Goal: Task Accomplishment & Management: Manage account settings

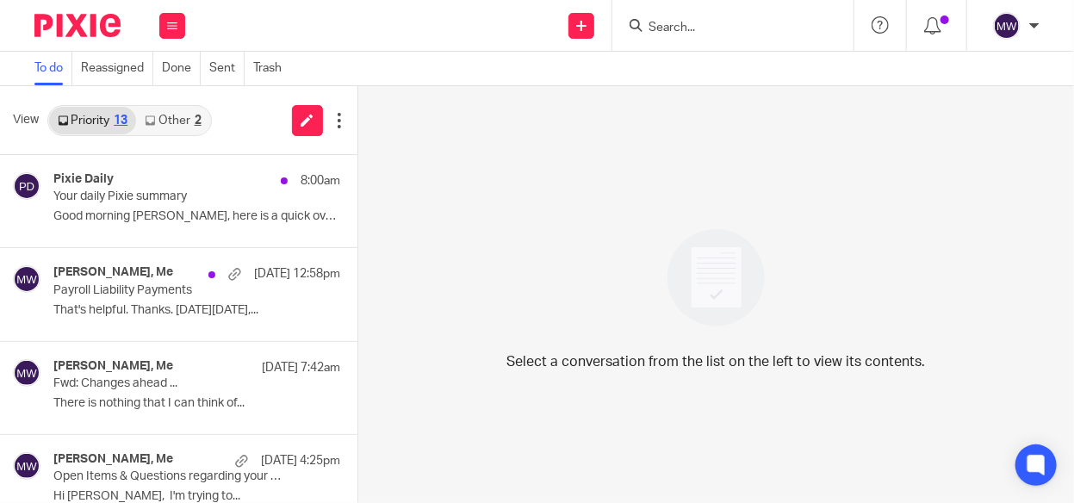
click at [184, 117] on link "Other 2" at bounding box center [172, 121] width 73 height 28
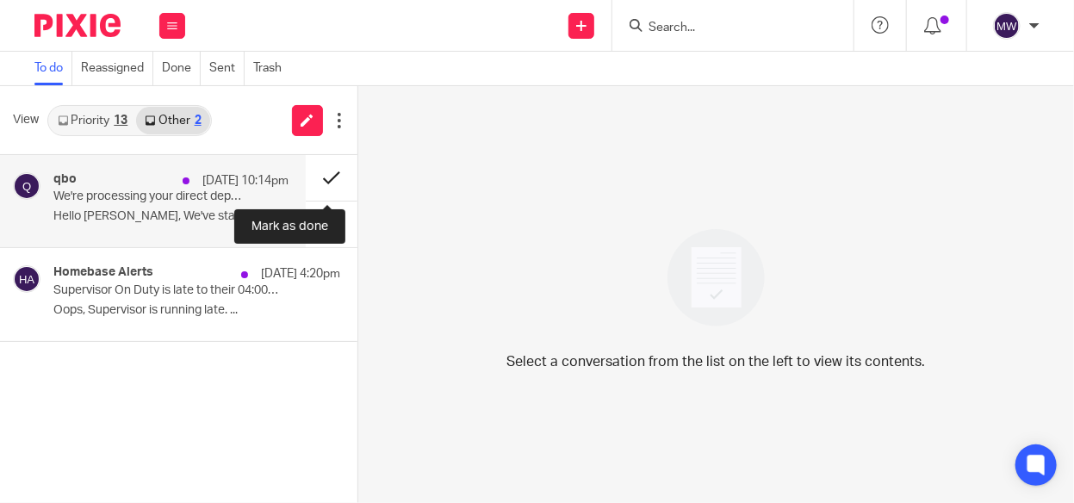
click at [325, 180] on button at bounding box center [332, 178] width 52 height 46
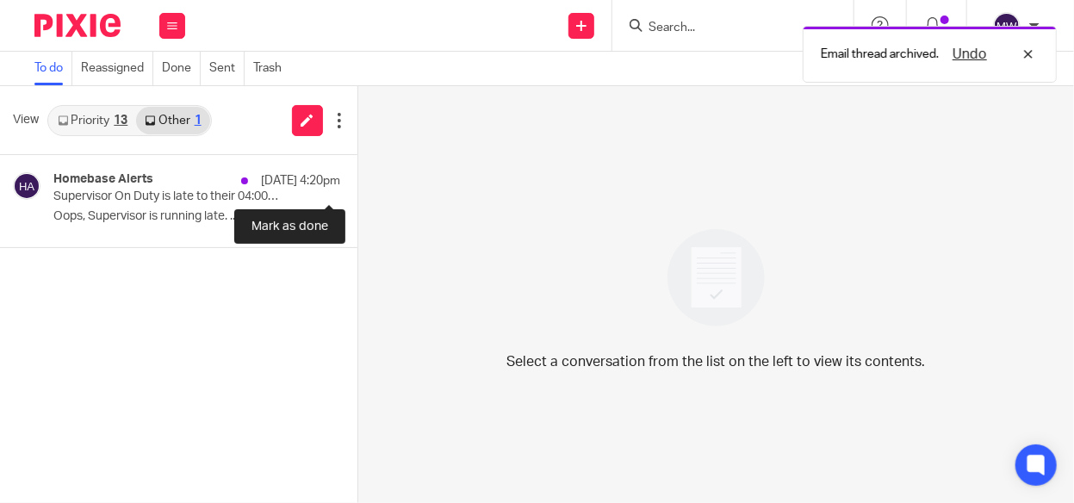
click at [357, 180] on button at bounding box center [364, 178] width 14 height 46
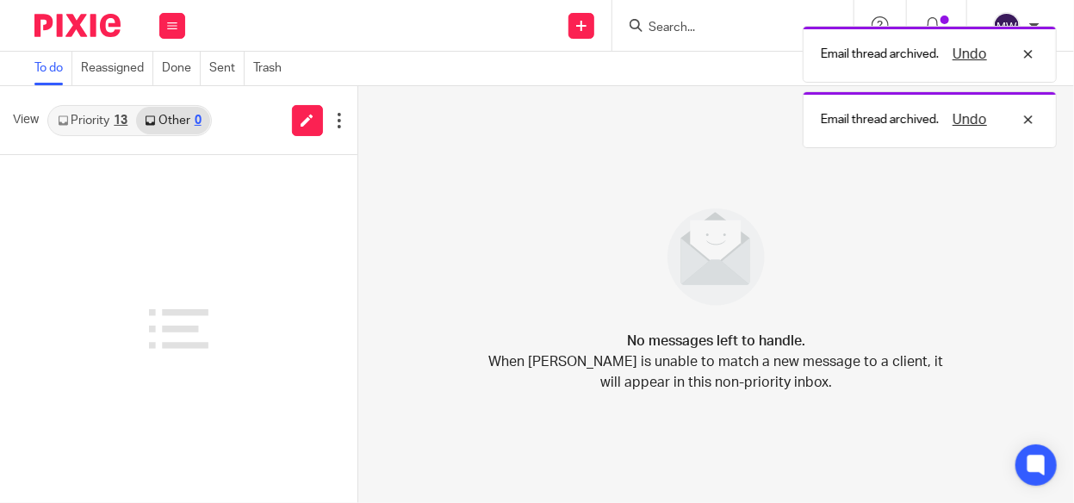
click at [103, 122] on link "Priority 13" at bounding box center [92, 121] width 87 height 28
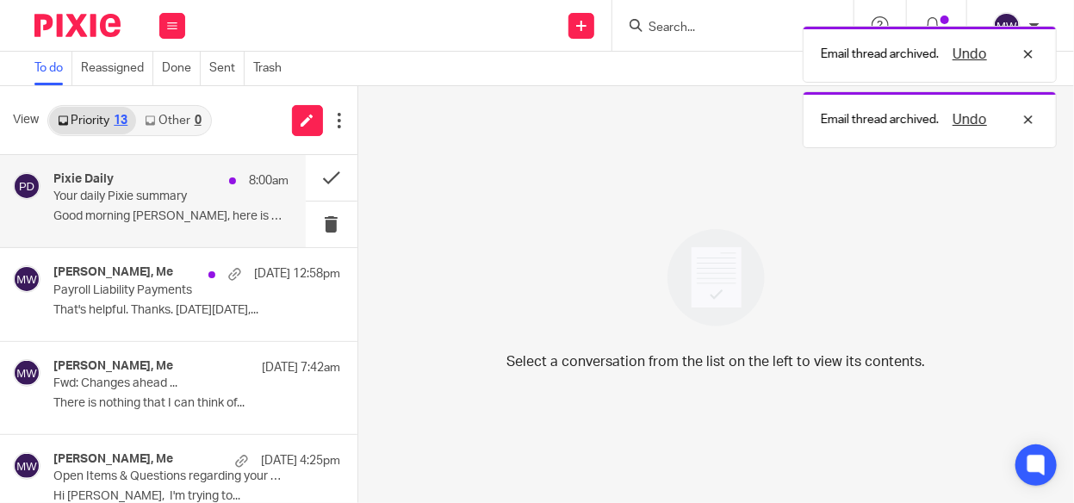
click at [115, 188] on div "Pixie Daily 8:00am" at bounding box center [170, 180] width 235 height 17
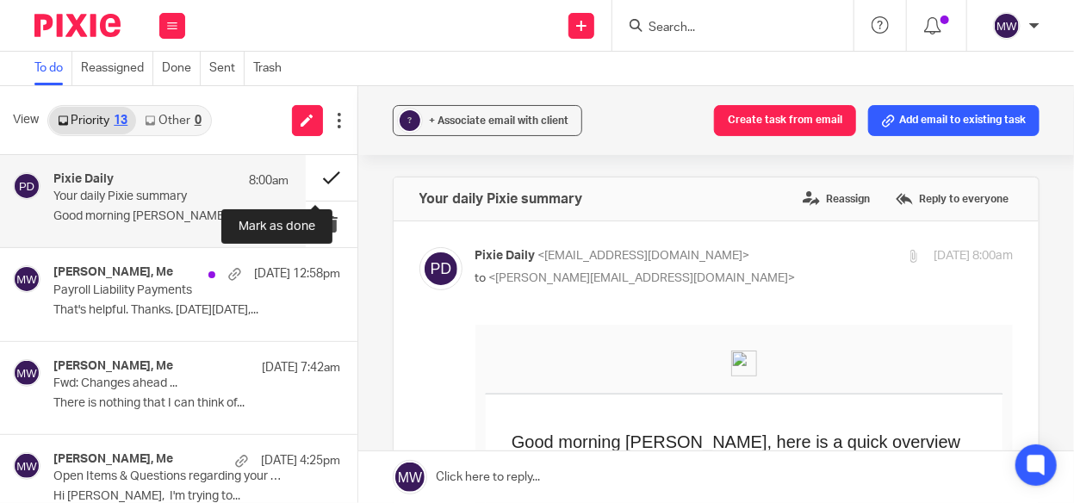
click at [309, 172] on button at bounding box center [332, 178] width 52 height 46
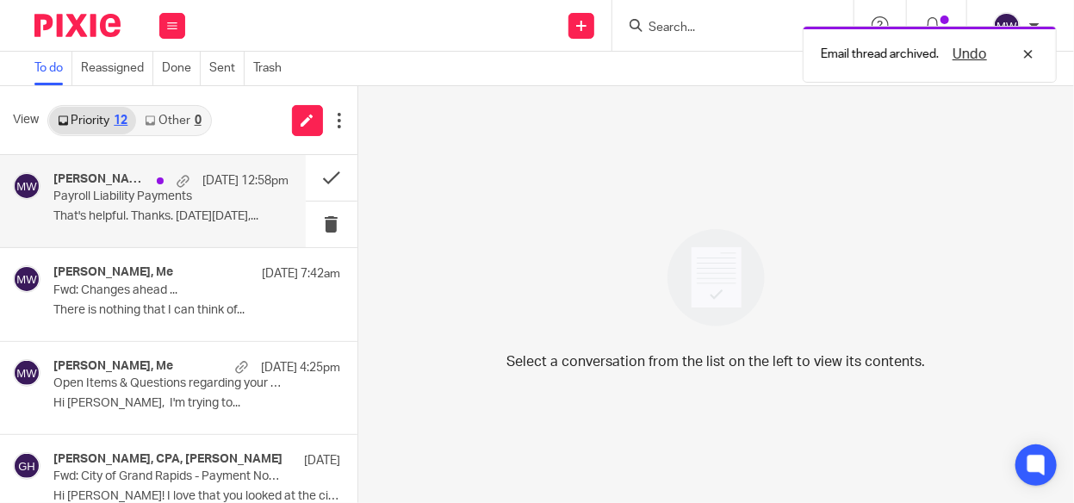
click at [139, 212] on p "That's helpful. Thanks. On Wed, Aug 13,..." at bounding box center [170, 216] width 235 height 15
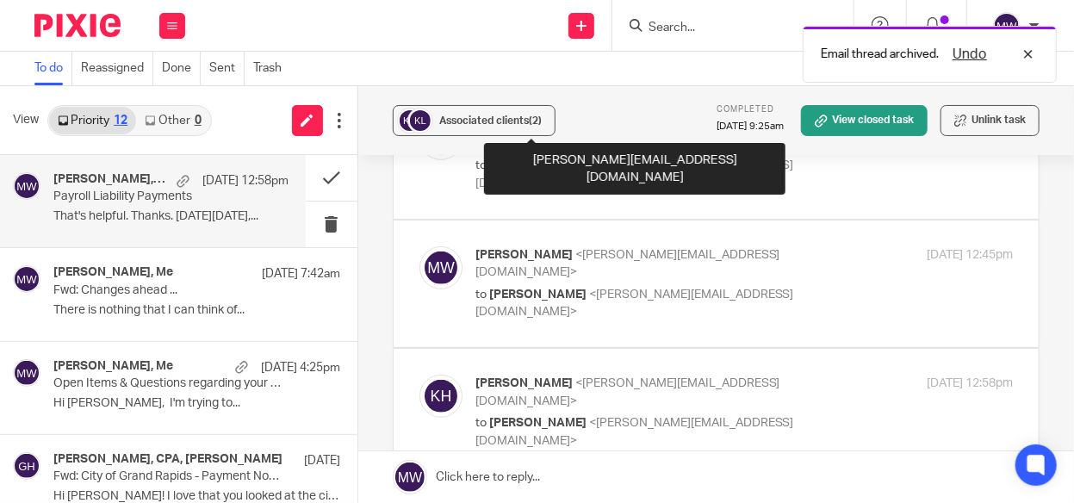
scroll to position [344, 0]
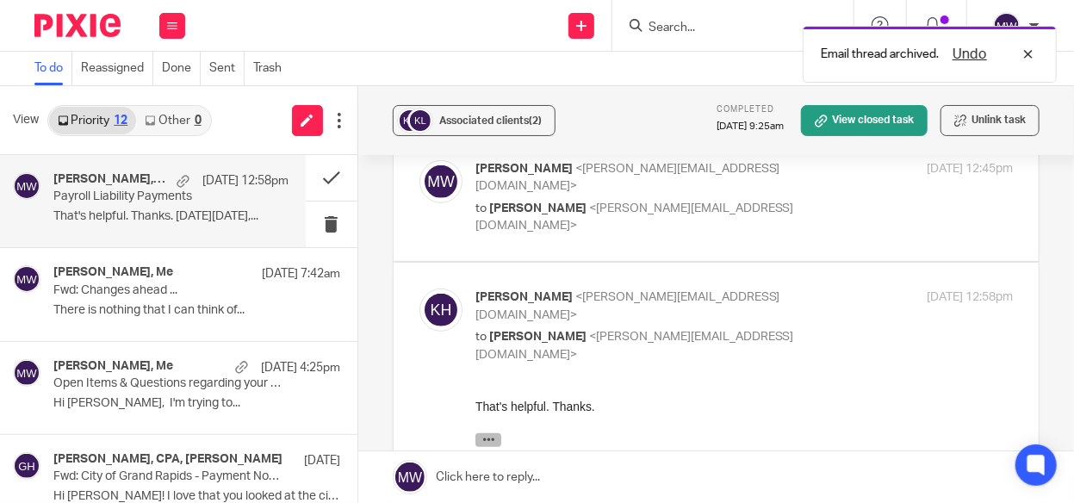
click at [492, 441] on icon "button" at bounding box center [487, 439] width 13 height 13
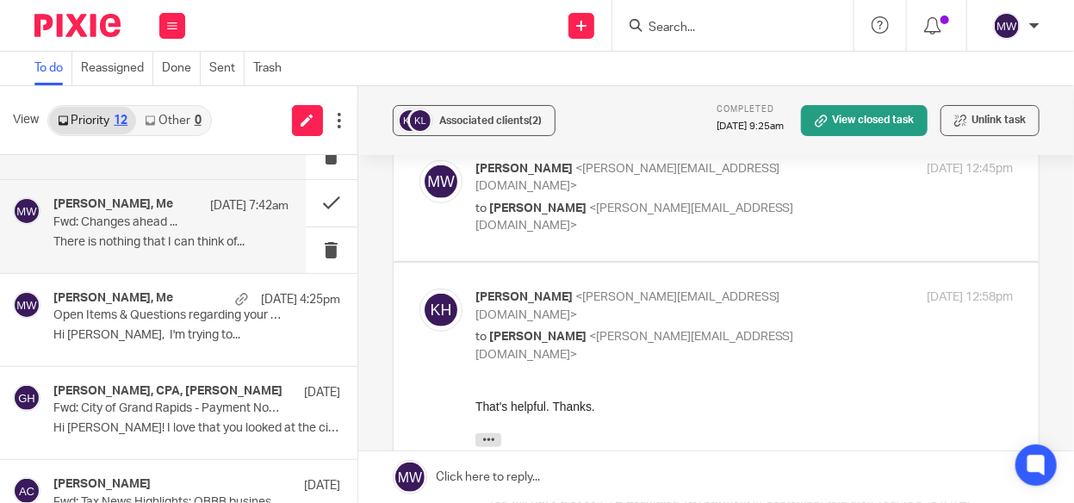
scroll to position [0, 0]
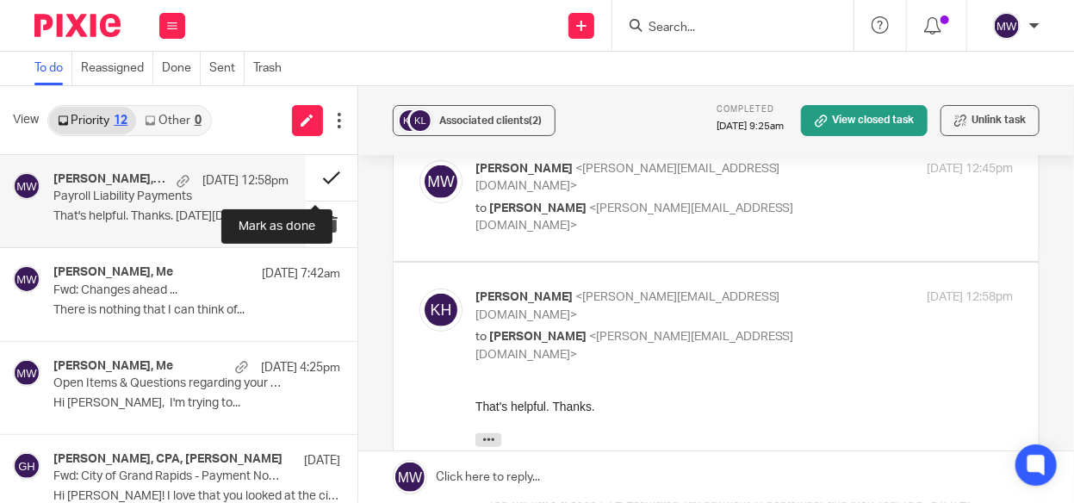
click at [314, 173] on button at bounding box center [332, 178] width 52 height 46
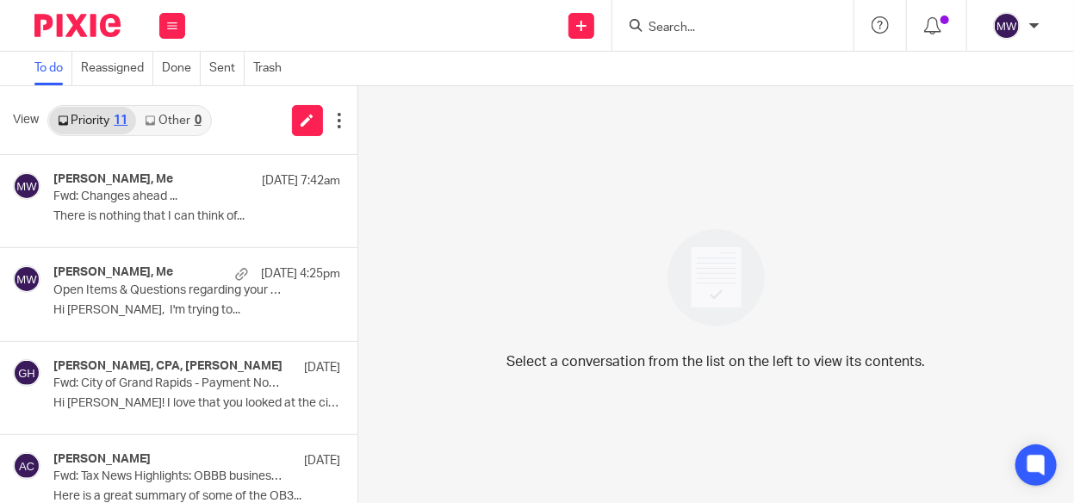
click at [698, 25] on input "Search" at bounding box center [724, 28] width 155 height 15
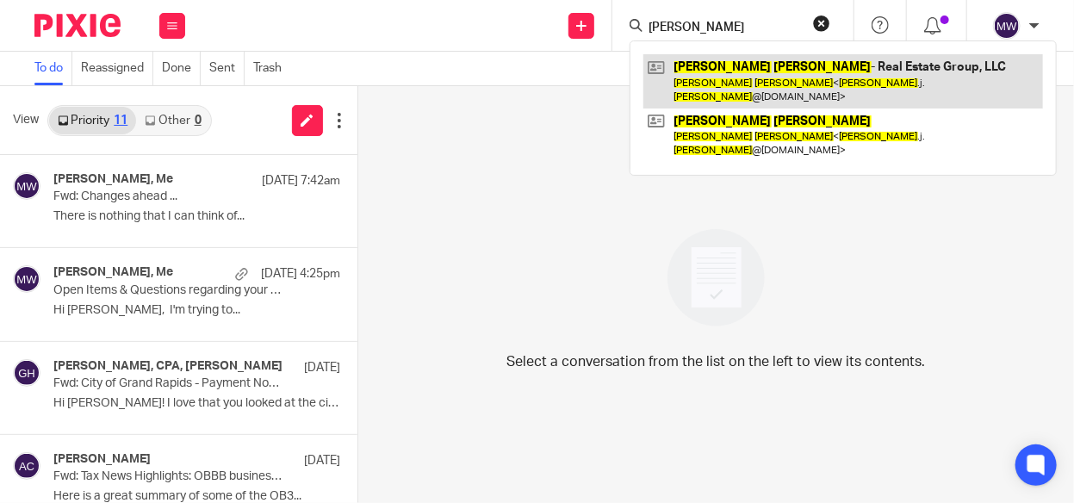
type input "brian clinger"
click at [711, 71] on link at bounding box center [842, 80] width 399 height 53
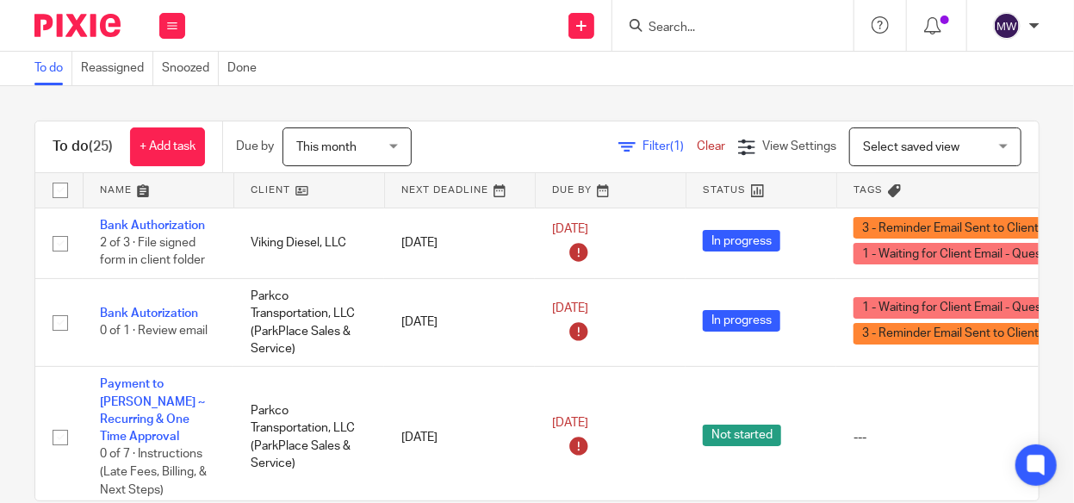
drag, startPoint x: 0, startPoint y: 0, endPoint x: 343, endPoint y: 141, distance: 370.6
click at [343, 141] on span "This month" at bounding box center [326, 147] width 60 height 12
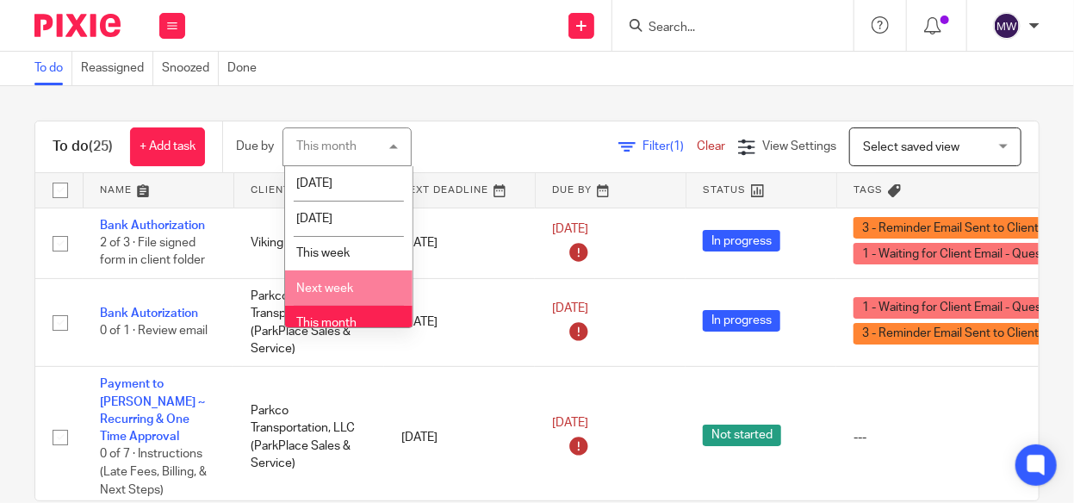
click at [323, 276] on li "Next week" at bounding box center [348, 287] width 127 height 35
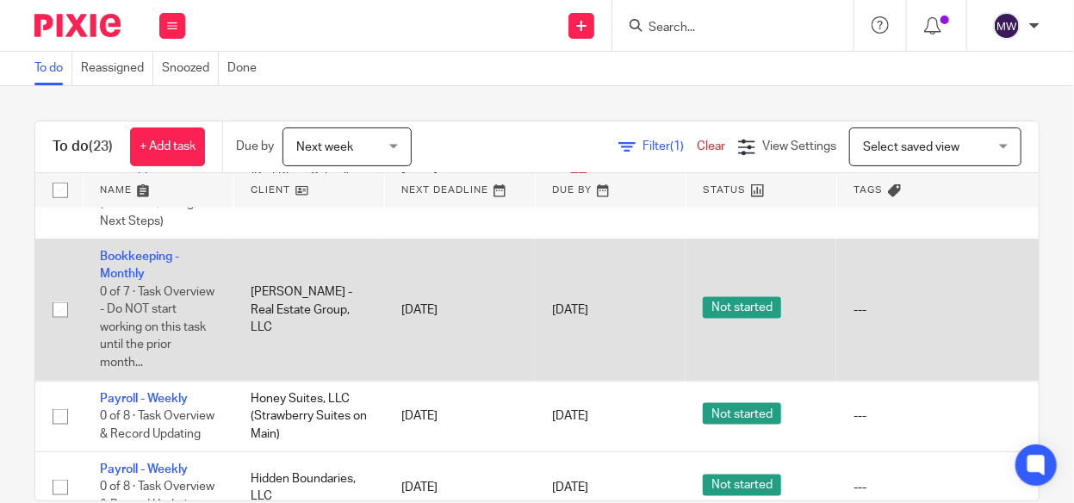
scroll to position [861, 0]
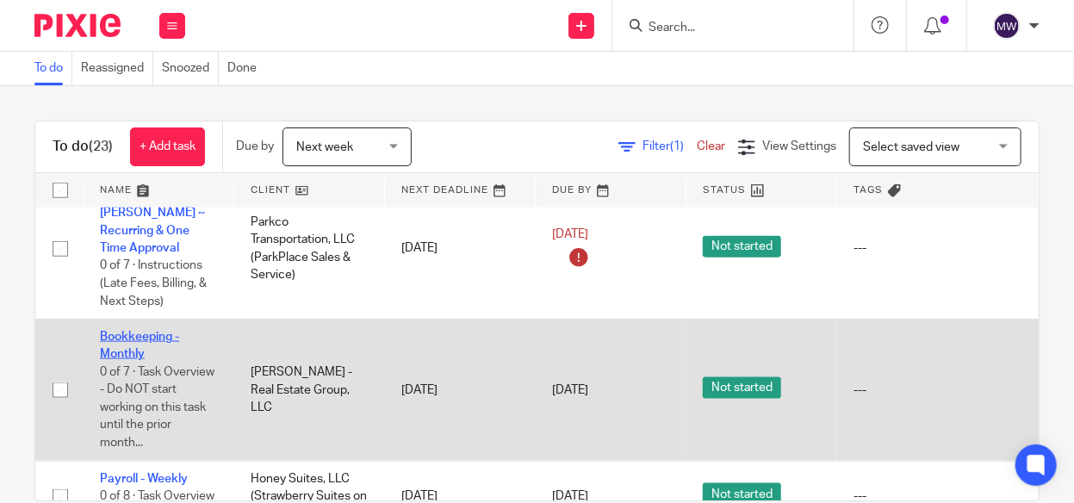
click at [137, 331] on link "Bookkeeping - Monthly" at bounding box center [139, 345] width 79 height 29
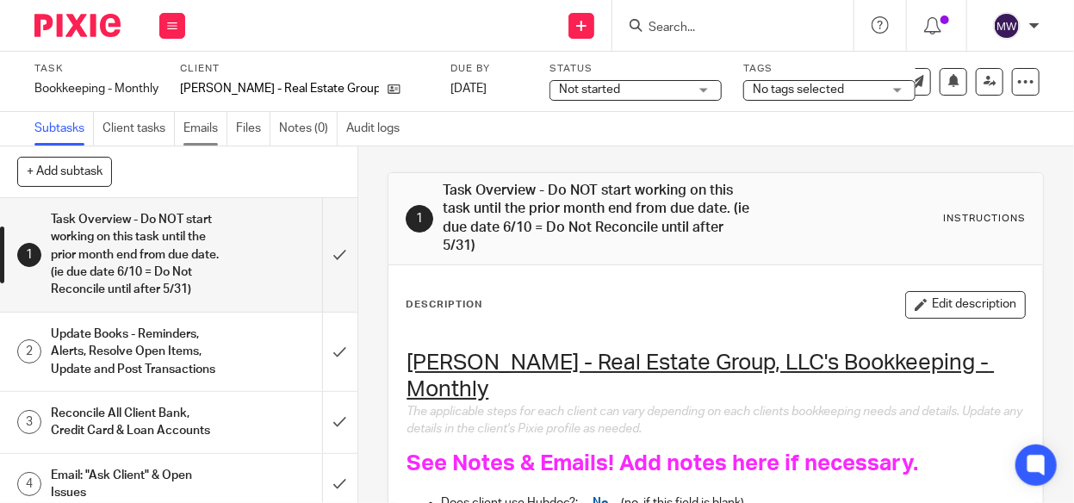
click at [212, 132] on link "Emails" at bounding box center [205, 129] width 44 height 34
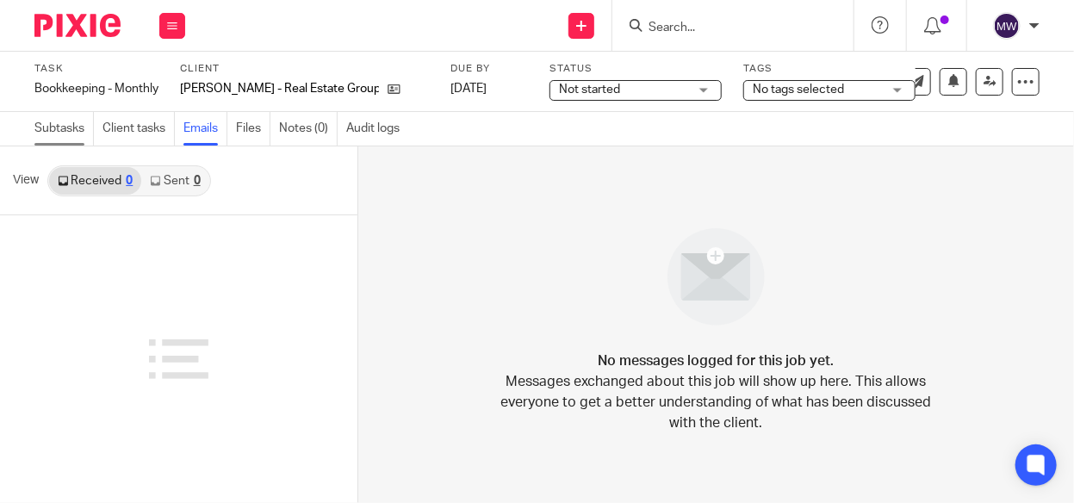
click at [67, 127] on link "Subtasks" at bounding box center [63, 129] width 59 height 34
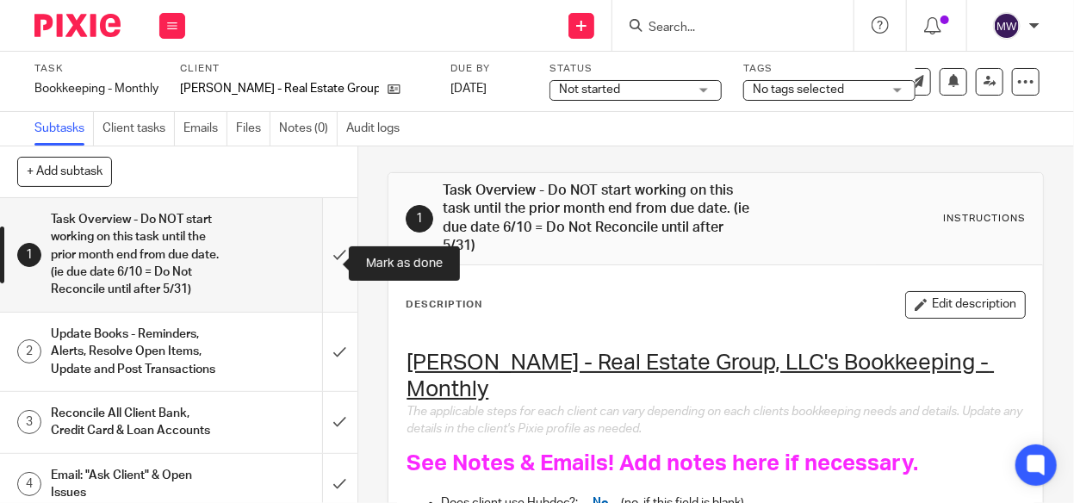
click at [333, 268] on input "submit" at bounding box center [178, 255] width 357 height 114
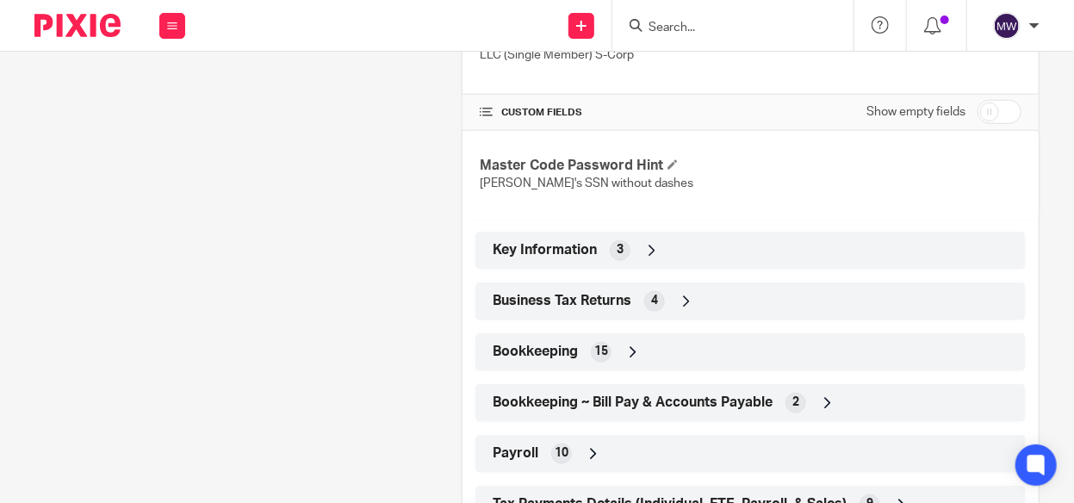
scroll to position [430, 0]
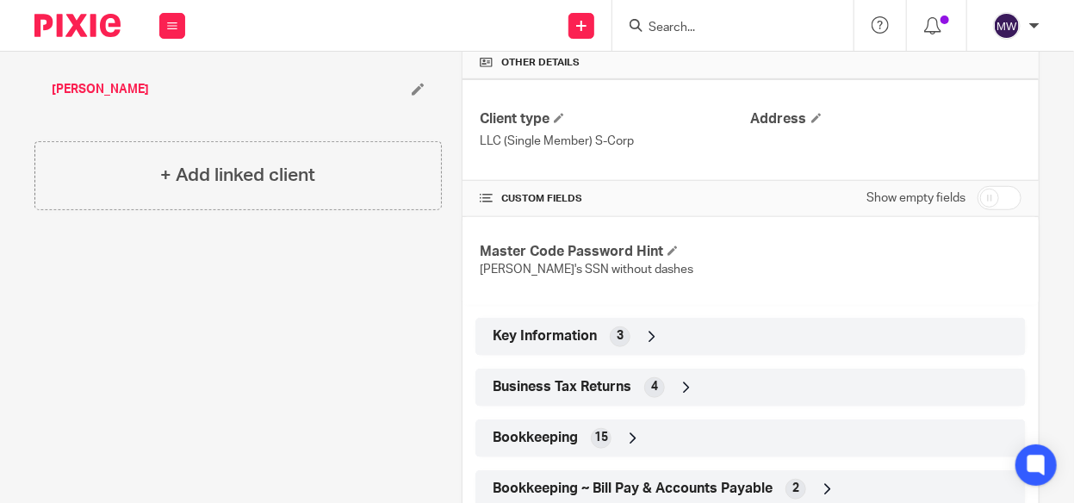
click at [652, 329] on icon at bounding box center [651, 336] width 17 height 17
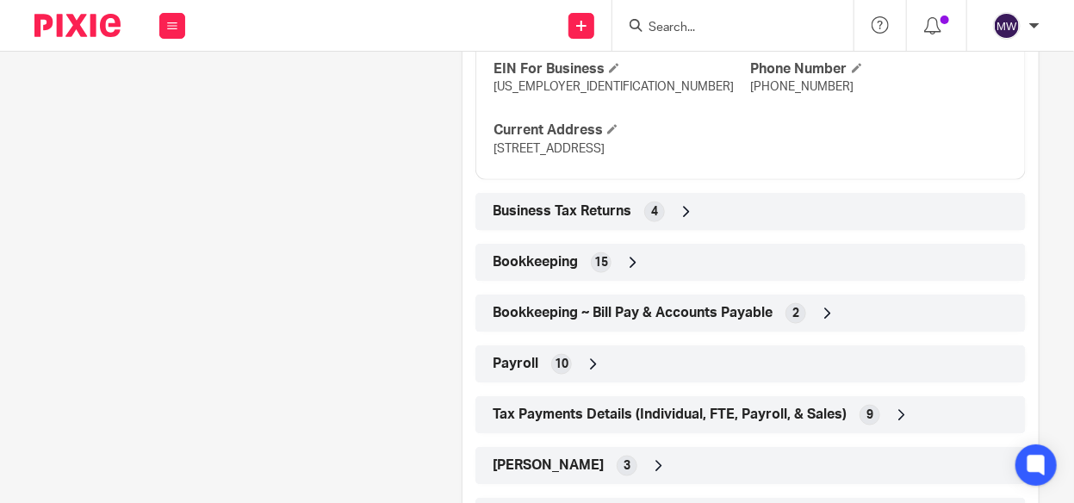
scroll to position [775, 0]
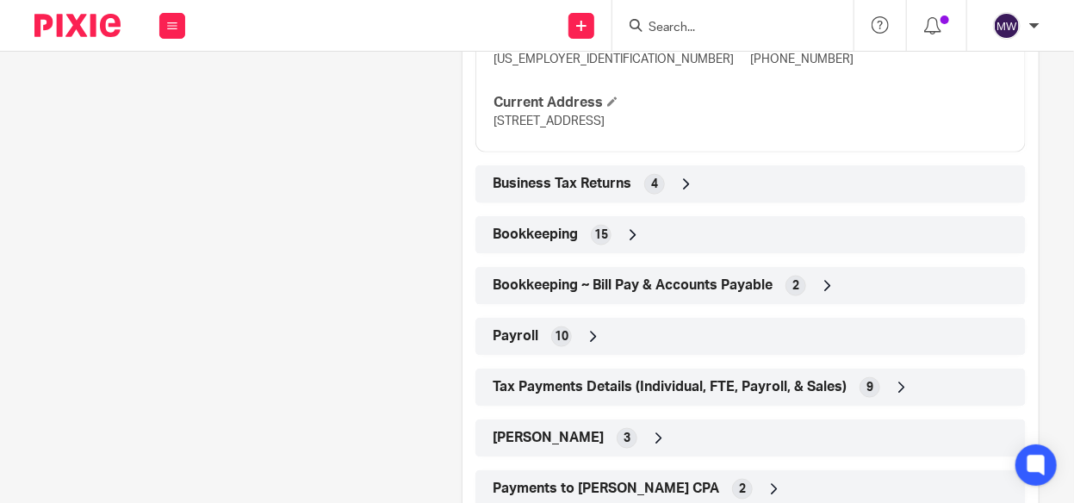
click at [634, 226] on icon at bounding box center [632, 234] width 17 height 17
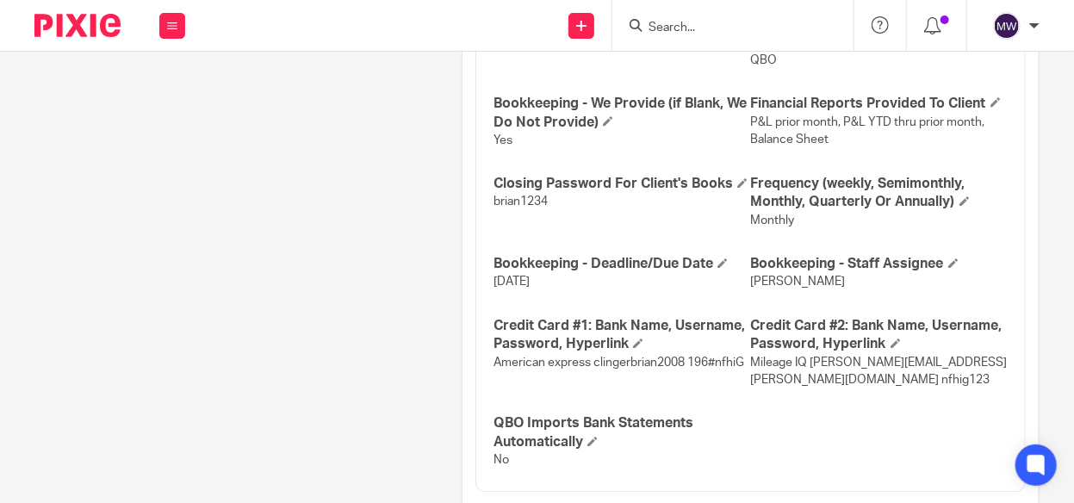
scroll to position [1205, 0]
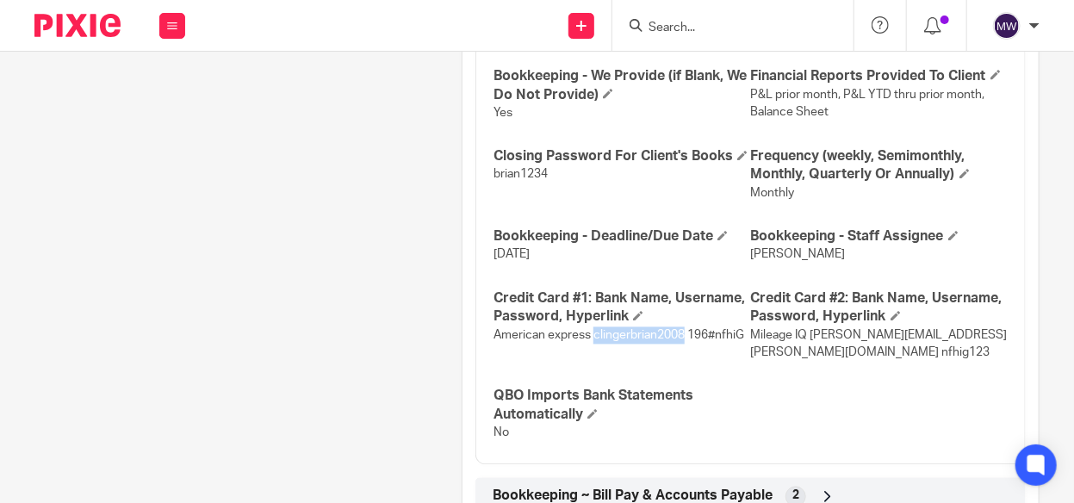
drag, startPoint x: 590, startPoint y: 335, endPoint x: 677, endPoint y: 335, distance: 87.0
click at [677, 335] on span "American express clingerbrian2008 196#nfhiG" at bounding box center [618, 336] width 251 height 12
copy span "clingerbrian2008"
click at [691, 343] on div "Bank Name Lake [US_STATE] Credit Union Hyperlink - Bank [URL][DOMAIN_NAME] Logi…" at bounding box center [750, 137] width 550 height 653
drag, startPoint x: 684, startPoint y: 331, endPoint x: 736, endPoint y: 331, distance: 52.5
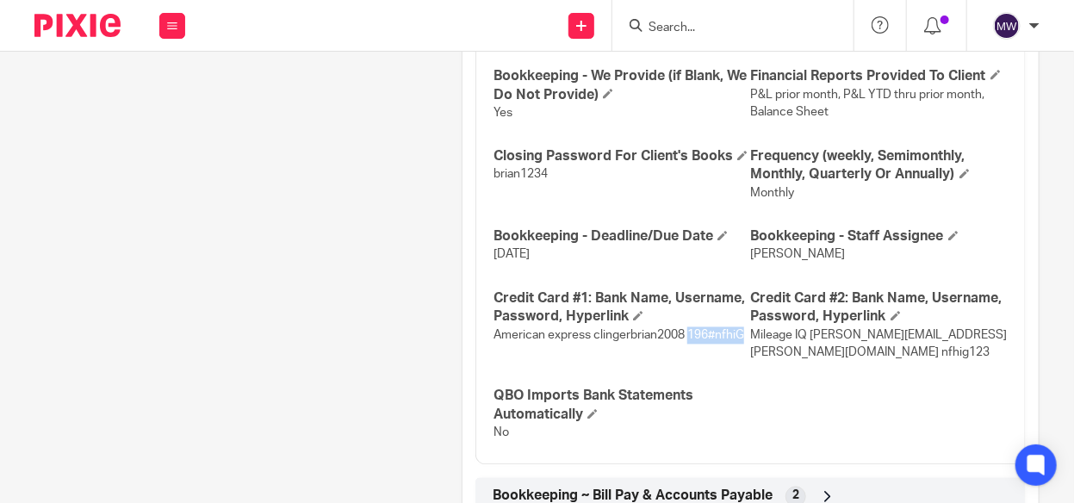
click at [736, 331] on span "American express clingerbrian2008 196#nfhiG" at bounding box center [618, 336] width 251 height 12
copy span "196#nfhiG"
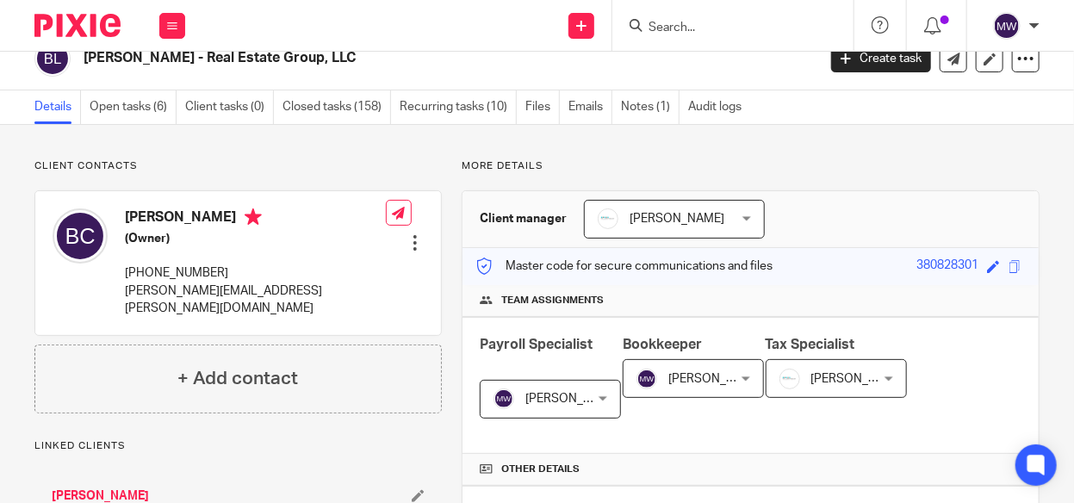
scroll to position [0, 0]
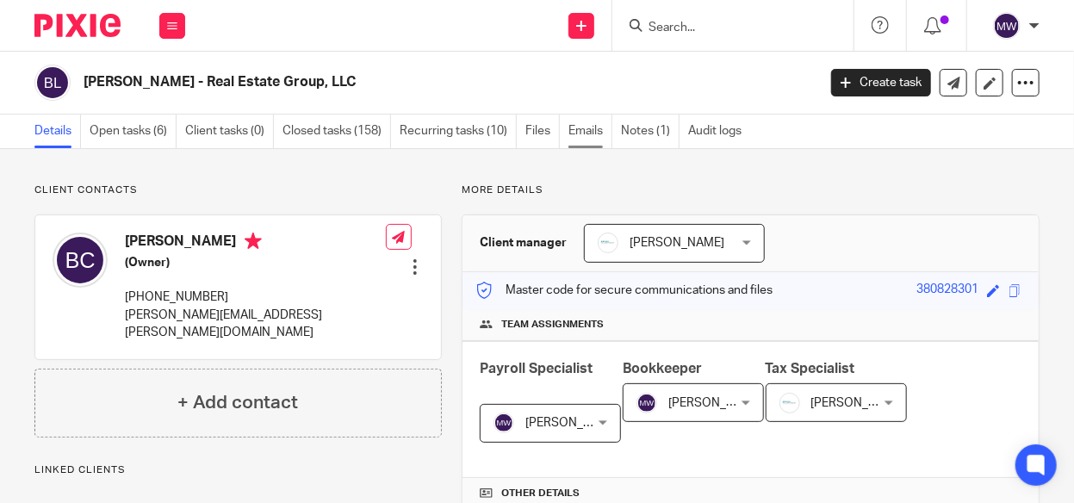
click at [584, 129] on link "Emails" at bounding box center [590, 132] width 44 height 34
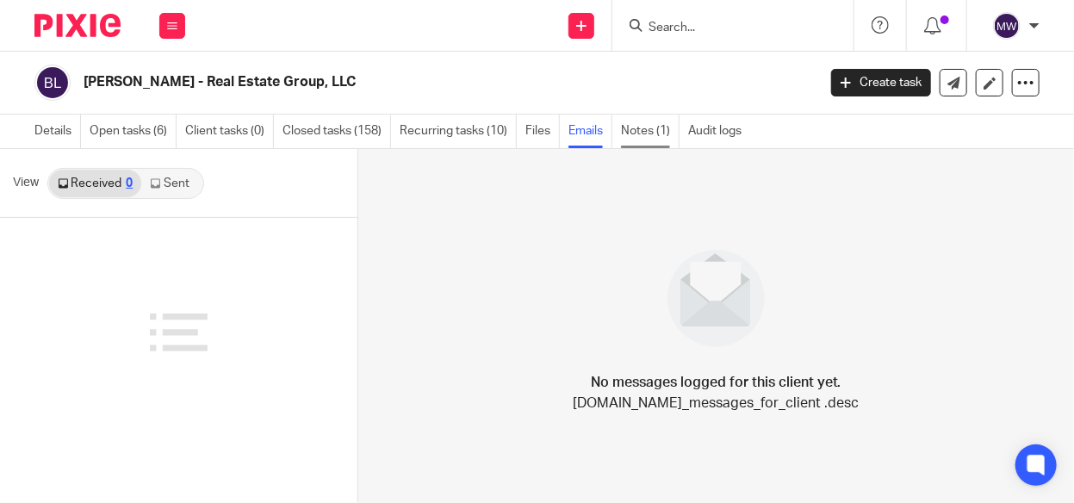
click at [652, 129] on link "Notes (1)" at bounding box center [650, 132] width 59 height 34
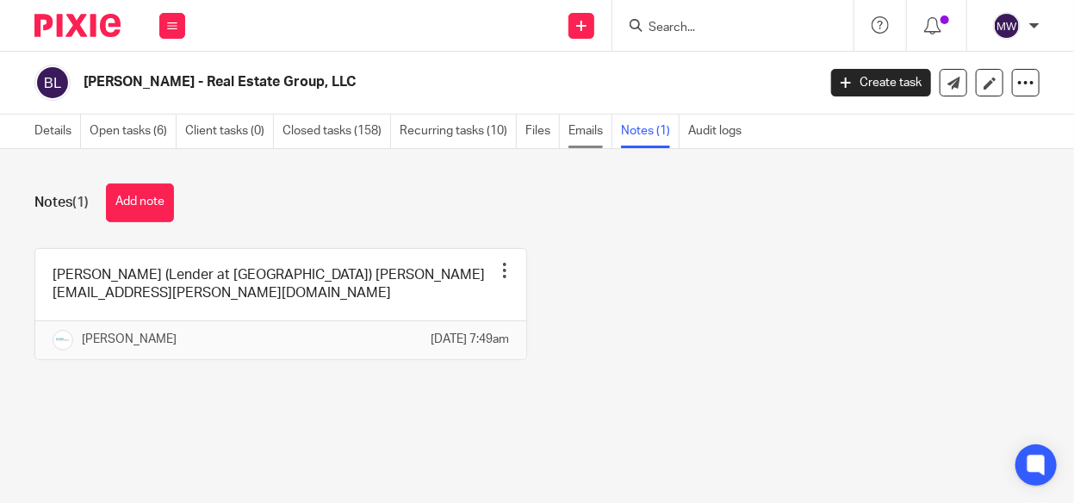
click at [593, 133] on link "Emails" at bounding box center [590, 132] width 44 height 34
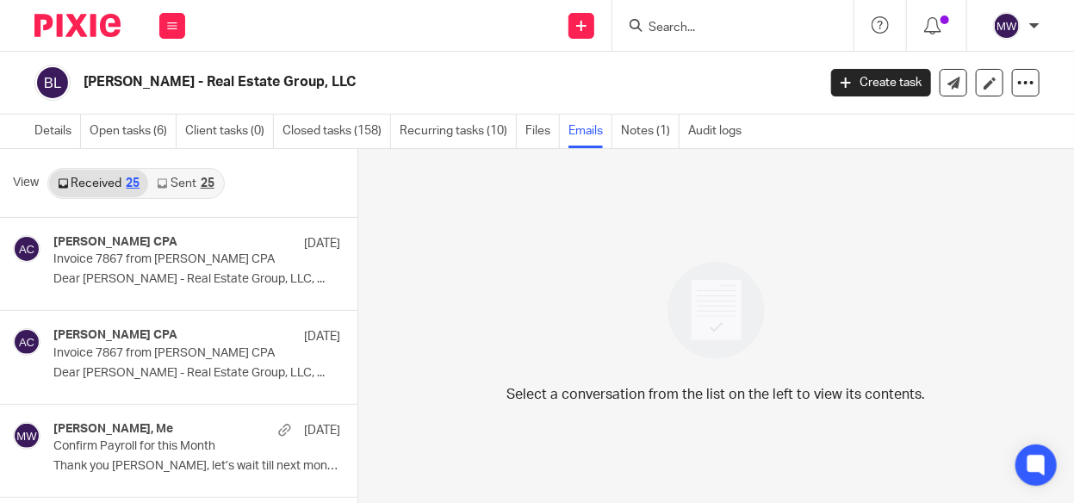
click at [207, 183] on div "25" at bounding box center [208, 183] width 14 height 12
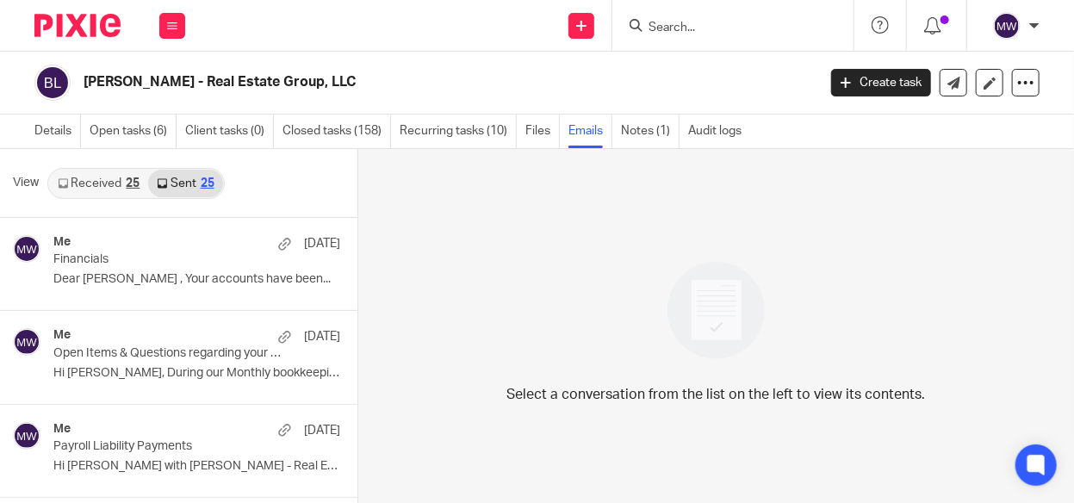
scroll to position [2, 0]
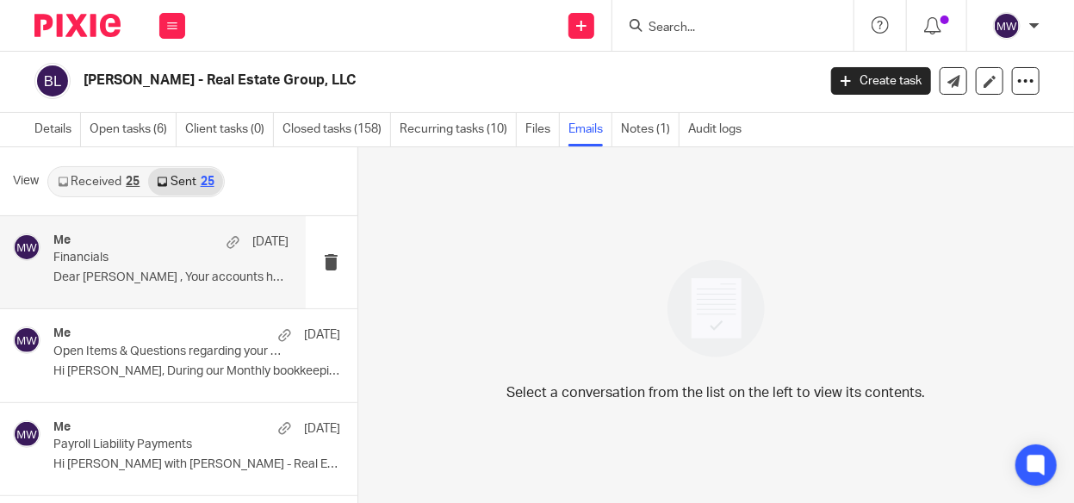
click at [162, 265] on div "Me Jul 24 Financials Dear Brian , Your accounts have been..." at bounding box center [170, 262] width 235 height 58
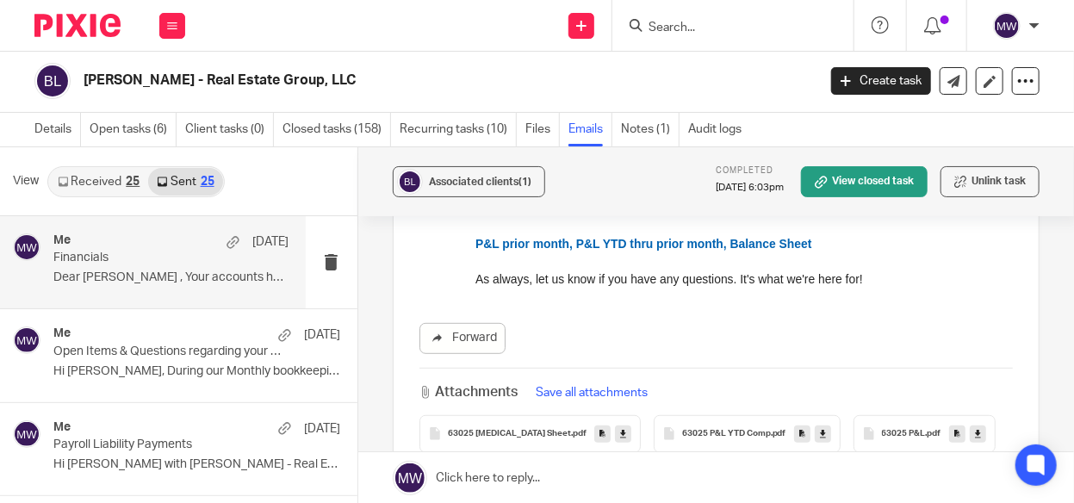
scroll to position [344, 0]
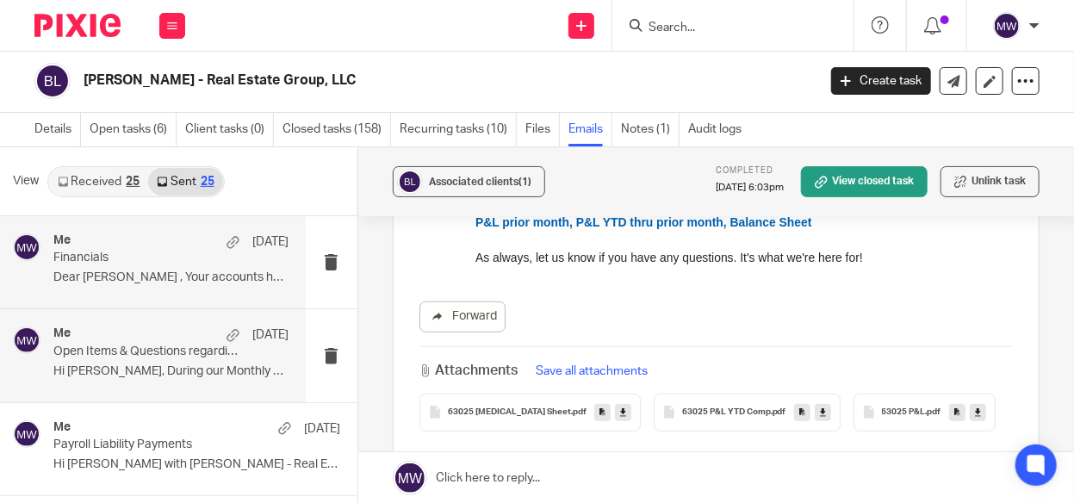
click at [181, 344] on p "Open Items & Questions regarding your Bookkeeping. ACTION NEEDED" at bounding box center [147, 351] width 188 height 15
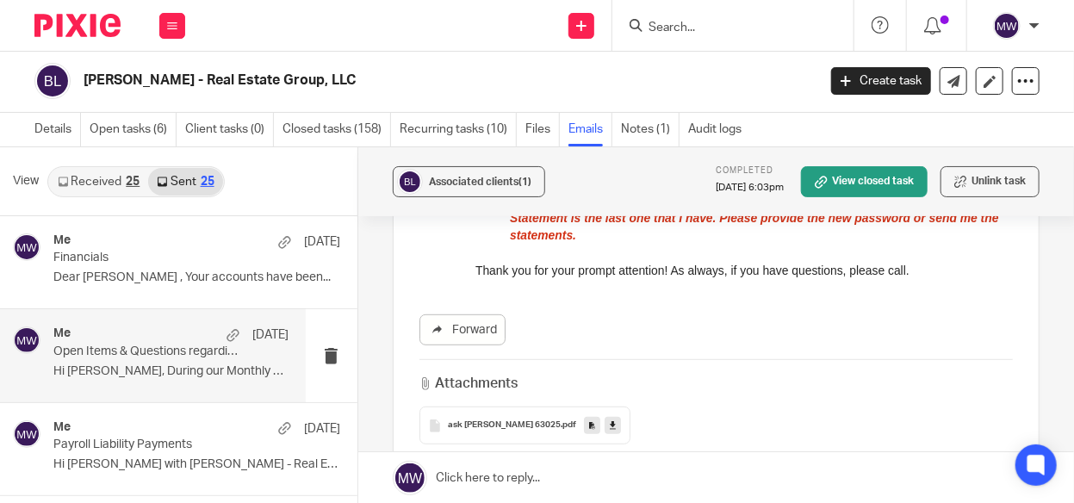
scroll to position [430, 0]
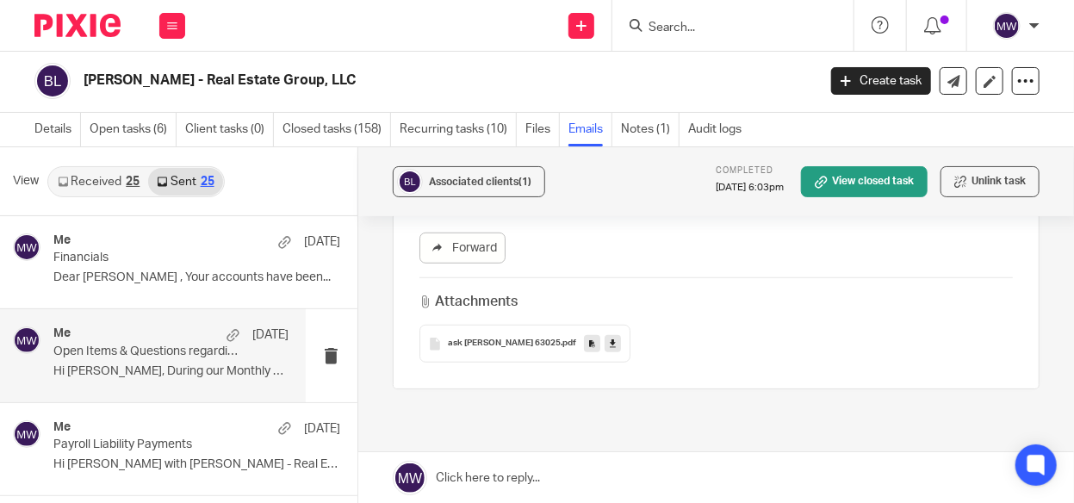
click at [501, 325] on div "ask brian 63025 .pdf" at bounding box center [524, 344] width 211 height 38
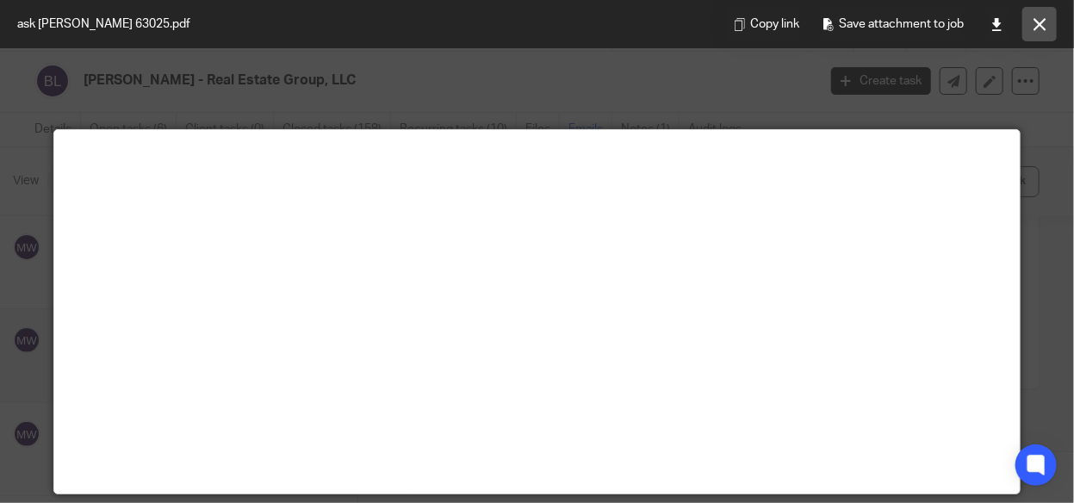
click at [1054, 20] on button at bounding box center [1039, 24] width 34 height 34
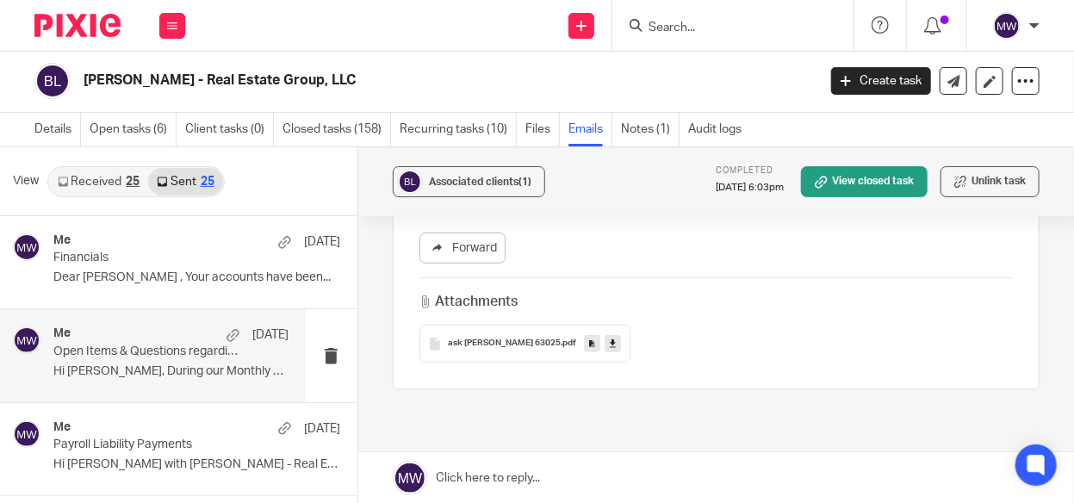
scroll to position [0, 0]
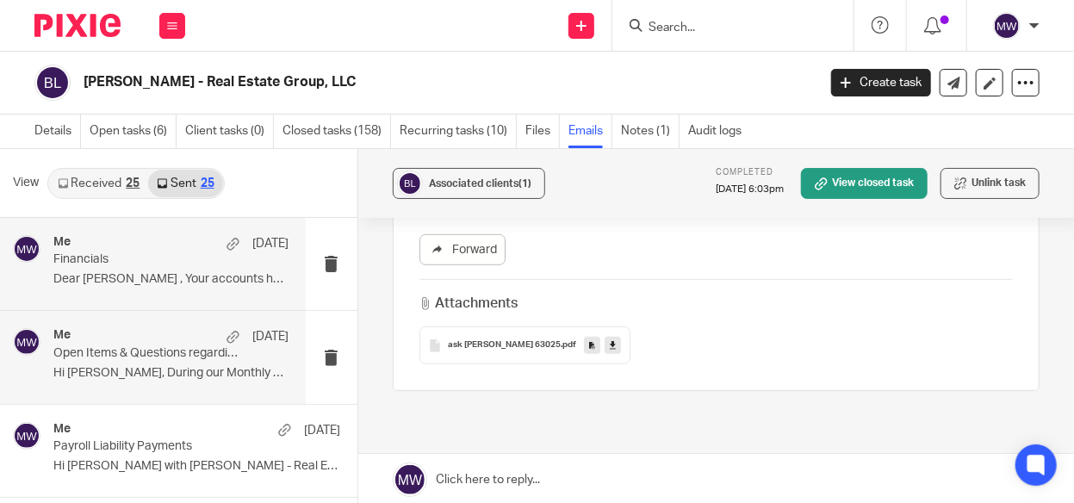
click at [165, 279] on p "Dear Brian , Your accounts have been..." at bounding box center [170, 279] width 235 height 15
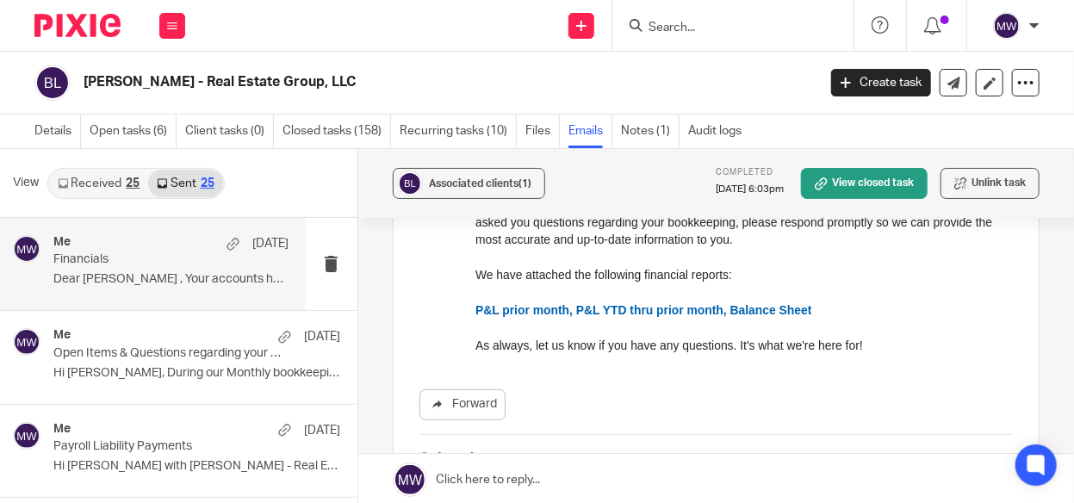
scroll to position [430, 0]
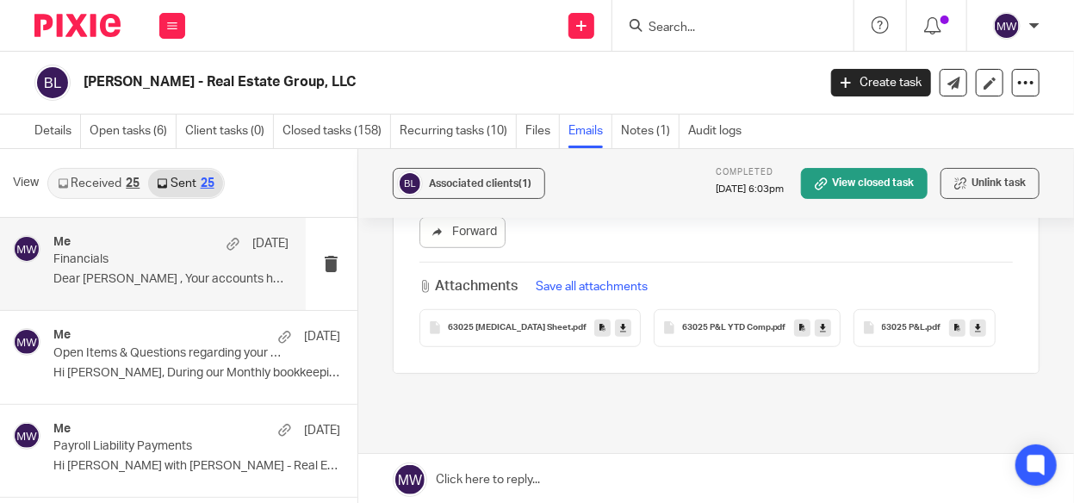
click at [499, 323] on span "63025 Bal Sheet" at bounding box center [509, 328] width 123 height 10
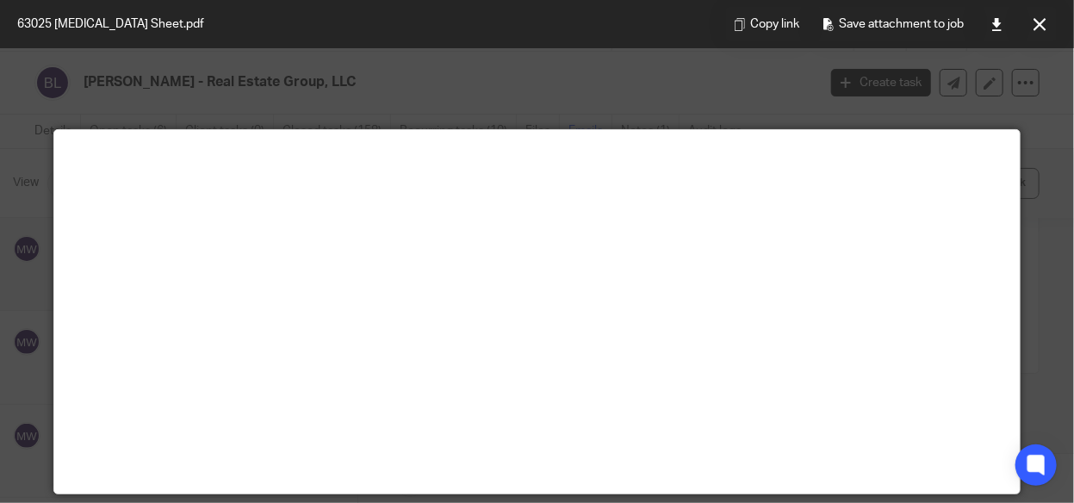
click at [1042, 24] on icon at bounding box center [1039, 24] width 13 height 13
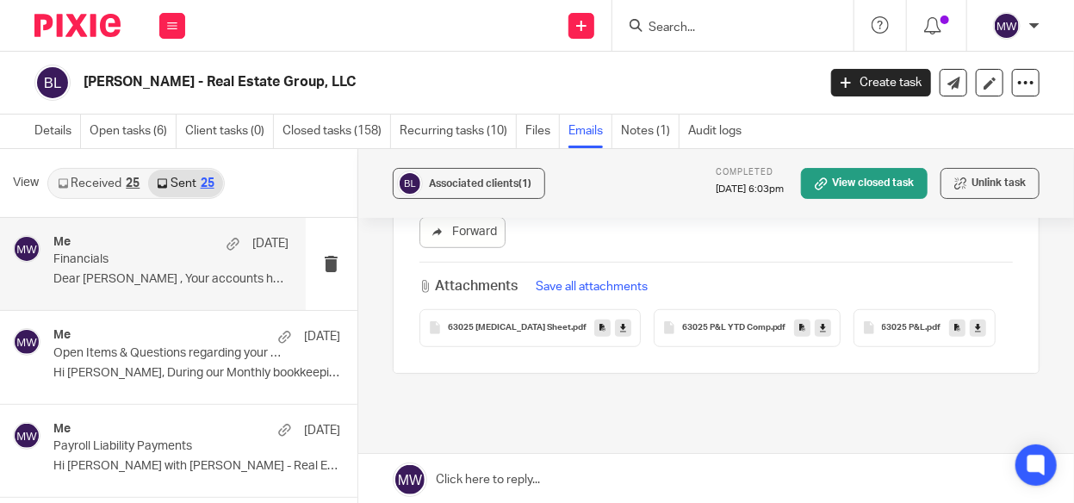
click at [682, 323] on span "63025 P&L YTD Comp" at bounding box center [726, 328] width 89 height 10
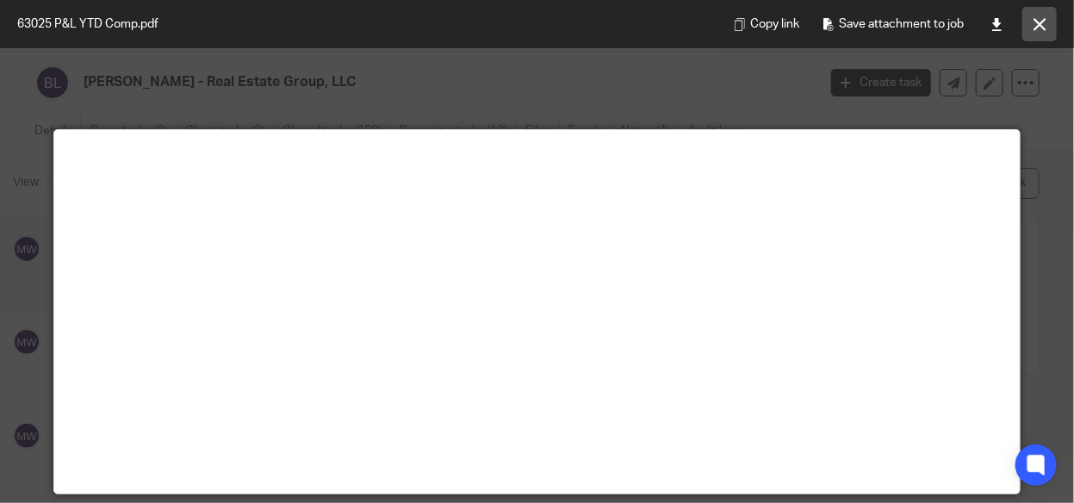
click at [1038, 18] on icon at bounding box center [1039, 24] width 13 height 13
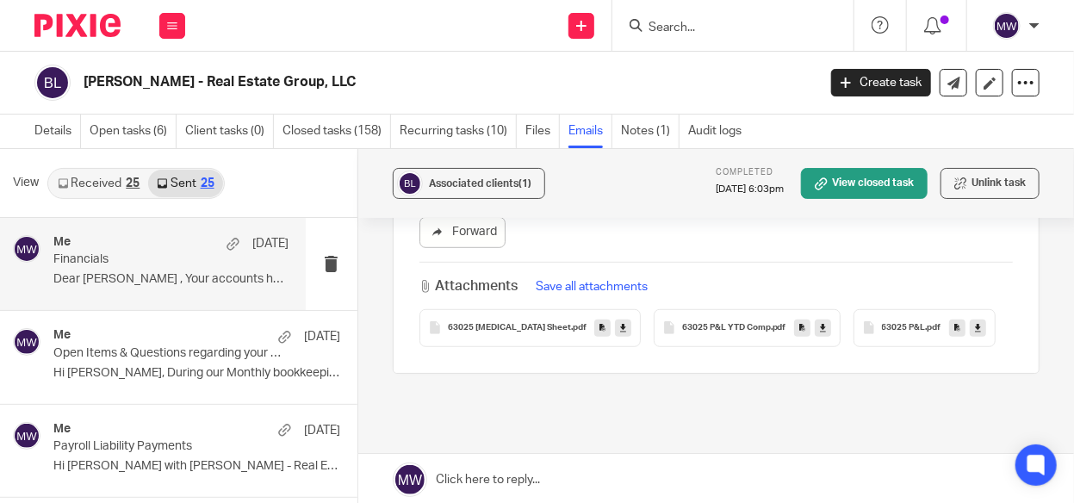
click at [682, 323] on span "63025 P&L YTD Comp" at bounding box center [726, 328] width 89 height 10
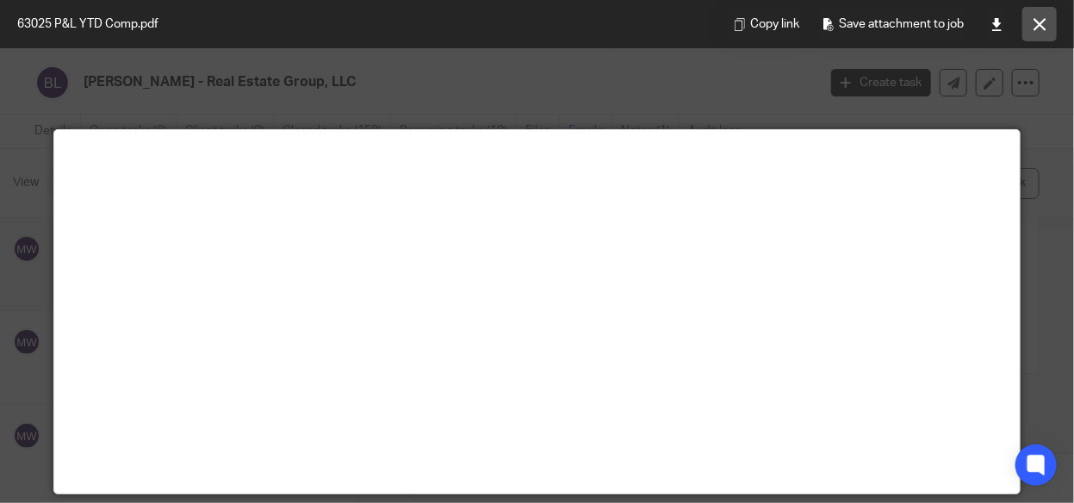
click at [1041, 26] on icon at bounding box center [1039, 24] width 13 height 13
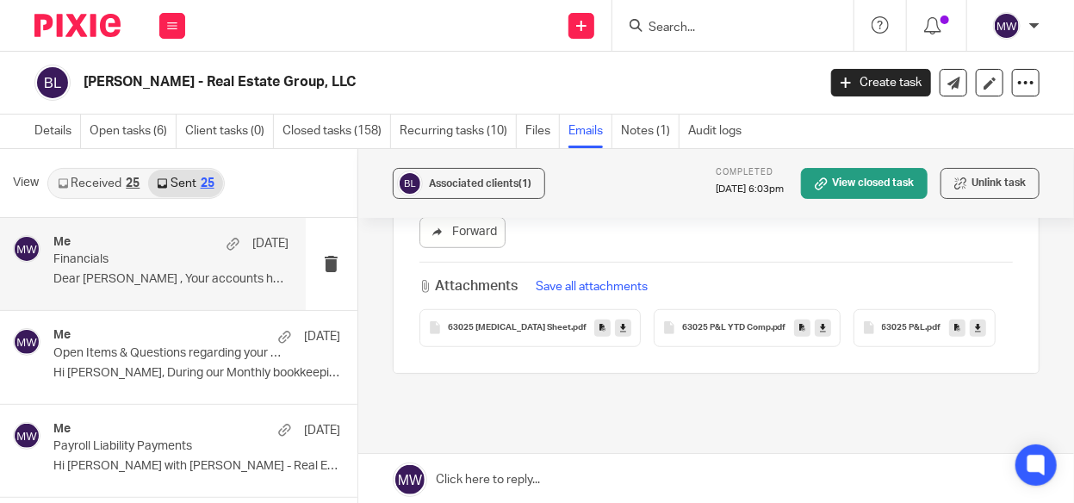
click at [882, 323] on span "63025 P&L" at bounding box center [904, 328] width 44 height 10
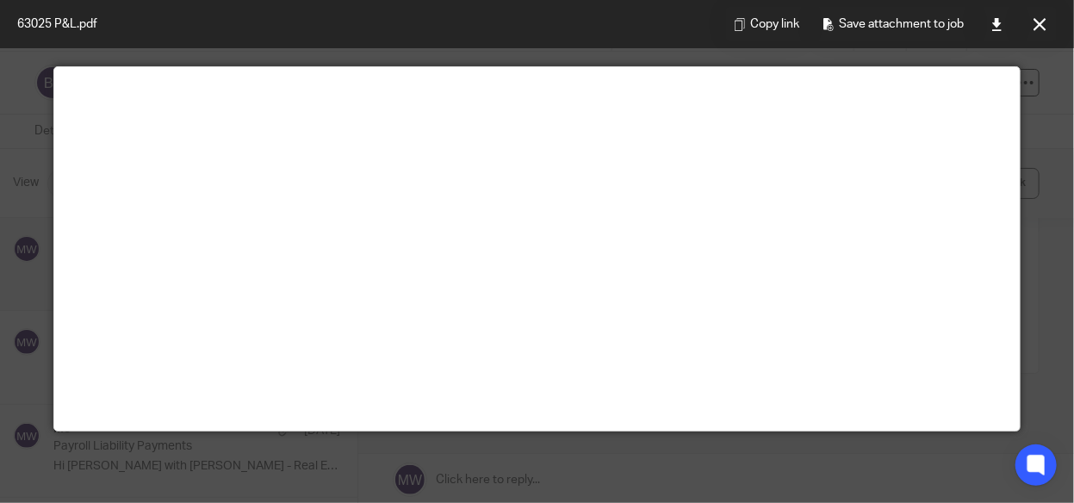
scroll to position [121, 0]
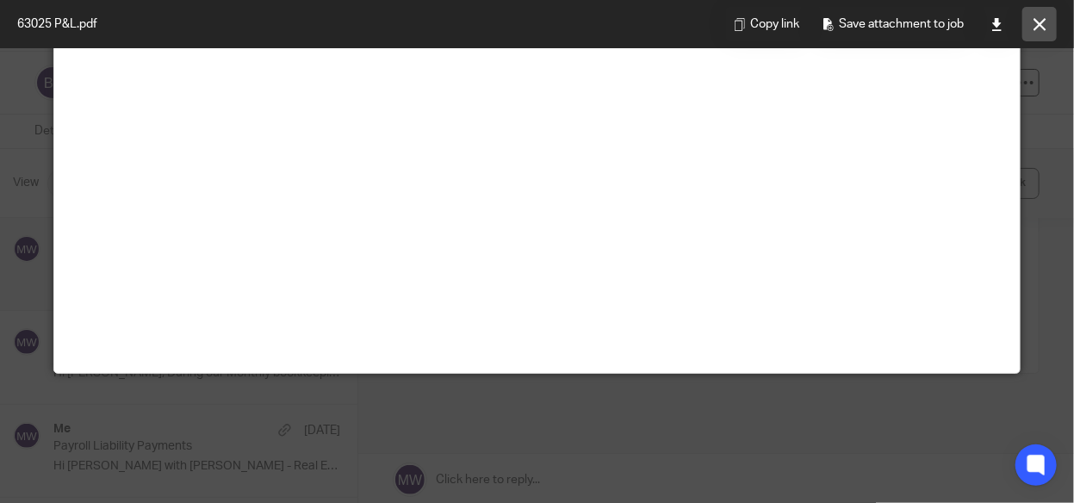
click at [1041, 24] on icon at bounding box center [1039, 24] width 13 height 13
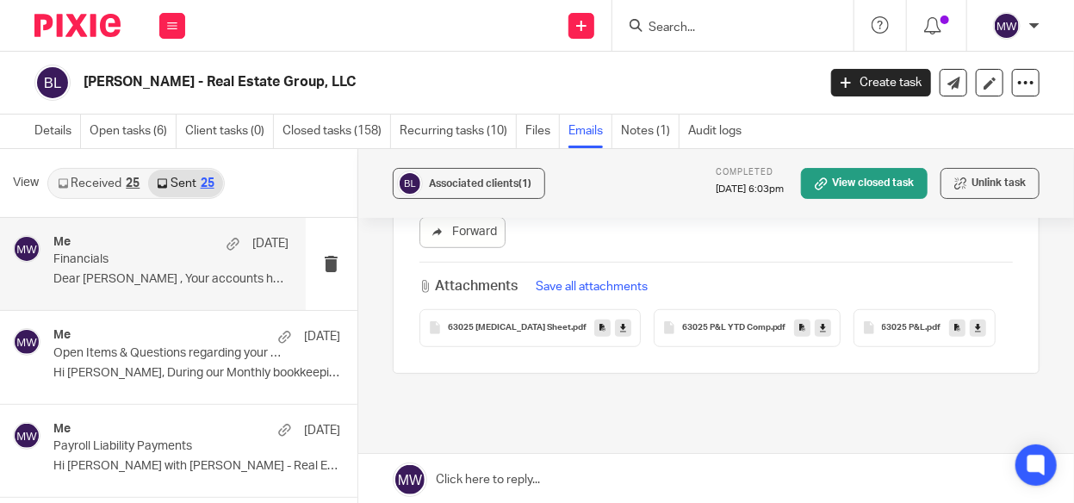
click at [185, 26] on div "Work Email Clients Team Reports Settings" at bounding box center [172, 25] width 60 height 51
click at [162, 102] on link "Email" at bounding box center [163, 105] width 28 height 12
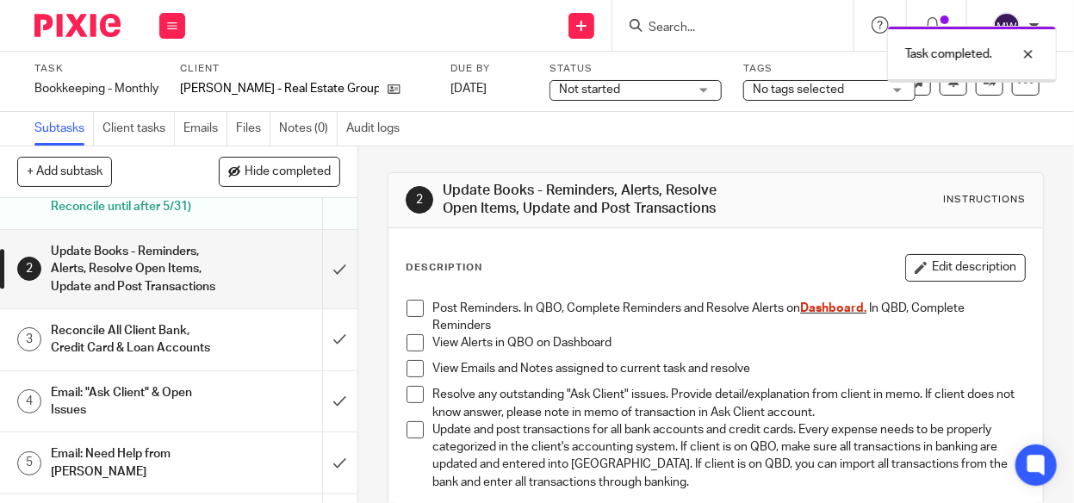
scroll to position [86, 0]
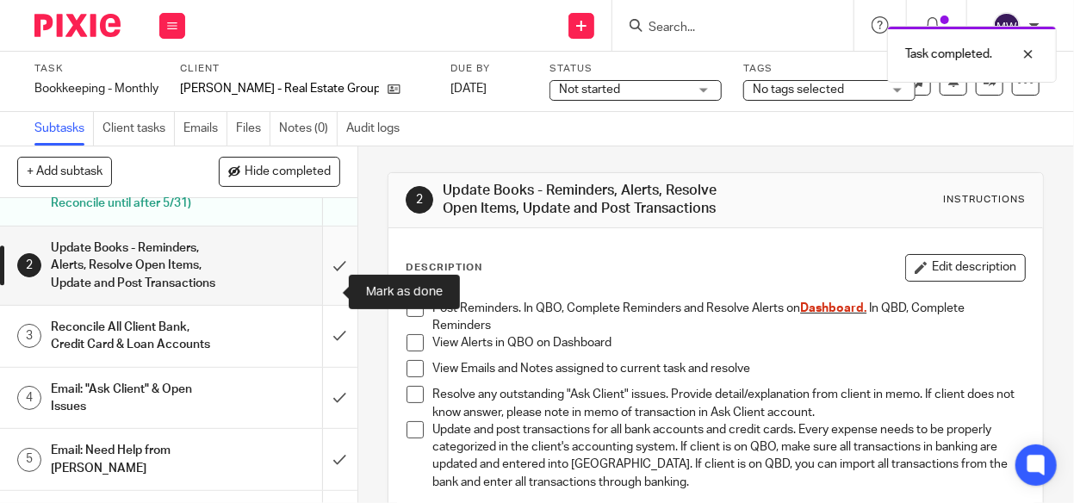
click at [326, 288] on input "submit" at bounding box center [178, 265] width 357 height 78
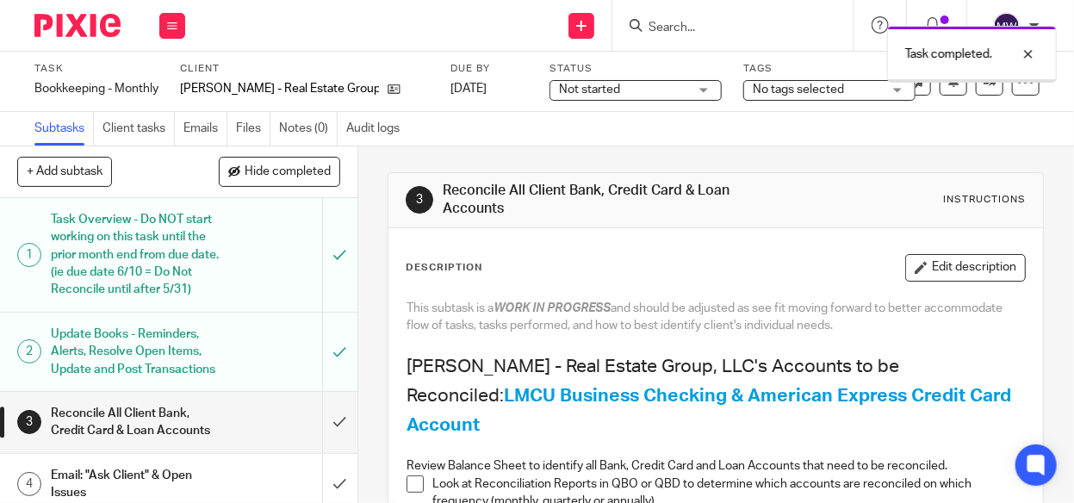
scroll to position [172, 0]
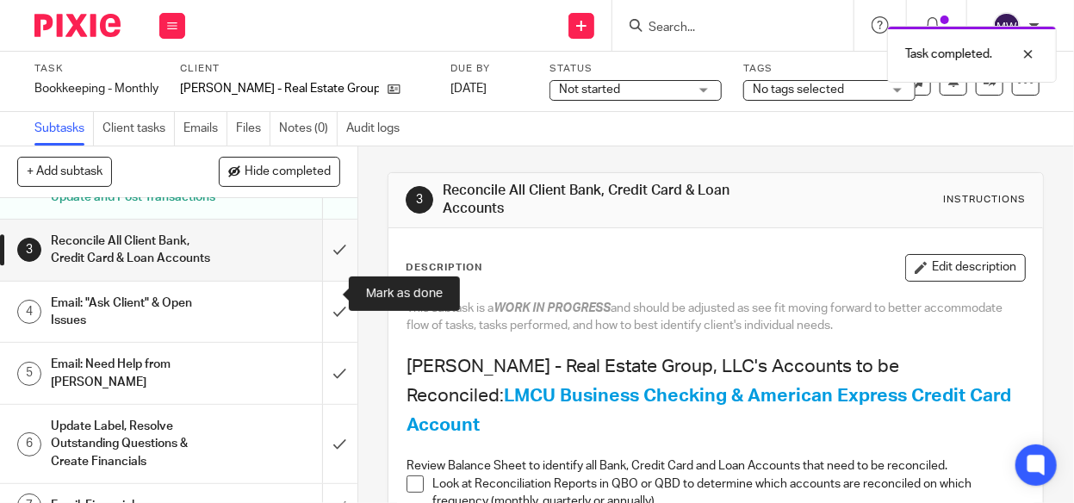
click at [323, 280] on input "submit" at bounding box center [178, 250] width 357 height 61
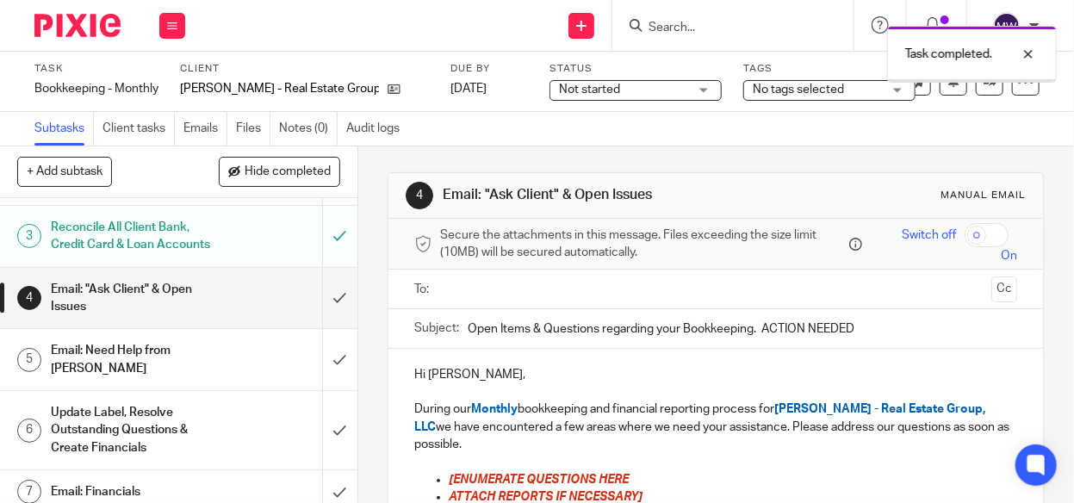
scroll to position [230, 0]
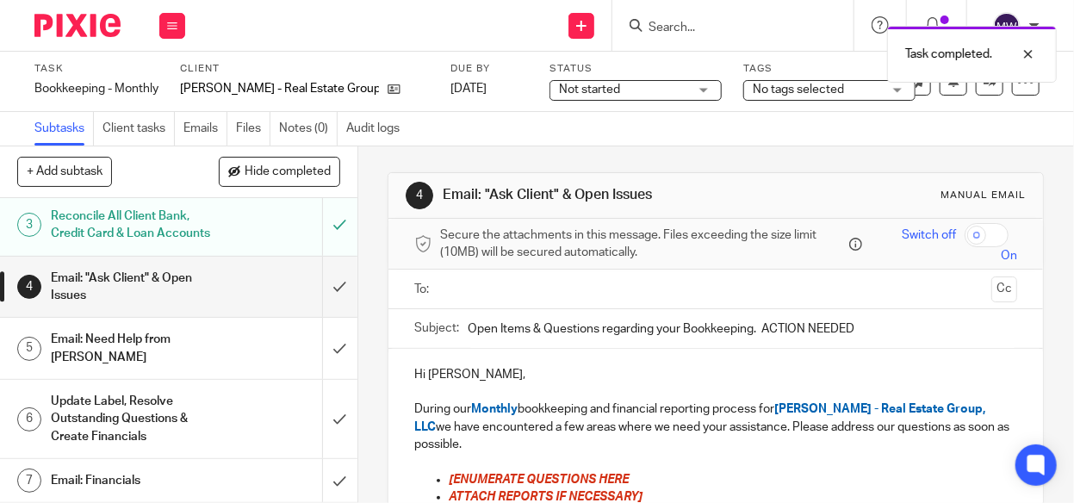
click at [202, 309] on h1 "Email: "Ask Client" & Open Issues" at bounding box center [136, 287] width 170 height 44
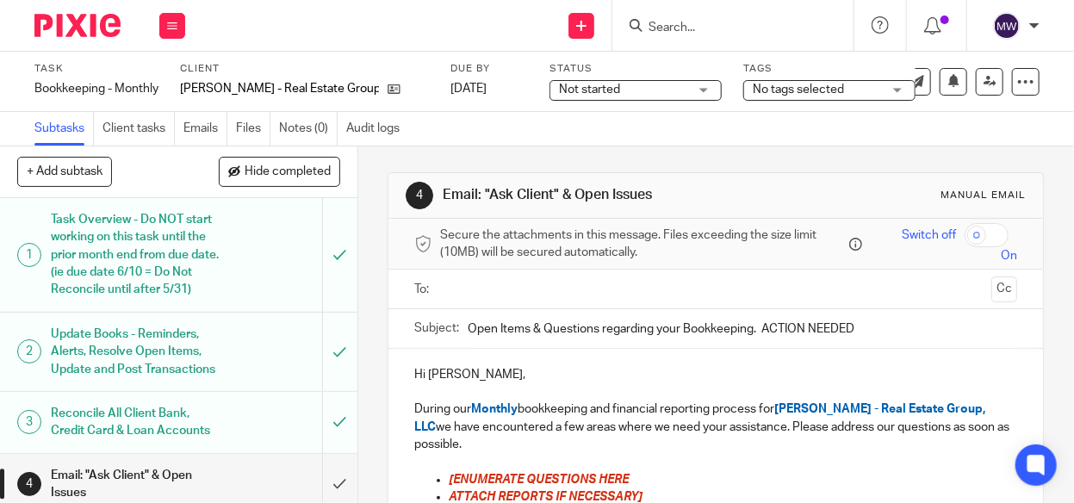
click at [466, 288] on input "text" at bounding box center [715, 289] width 538 height 20
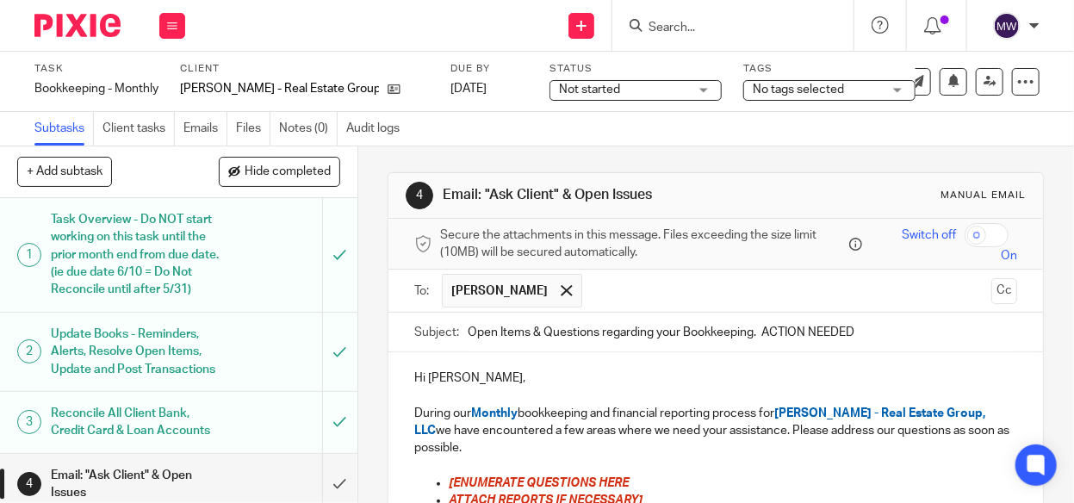
scroll to position [86, 0]
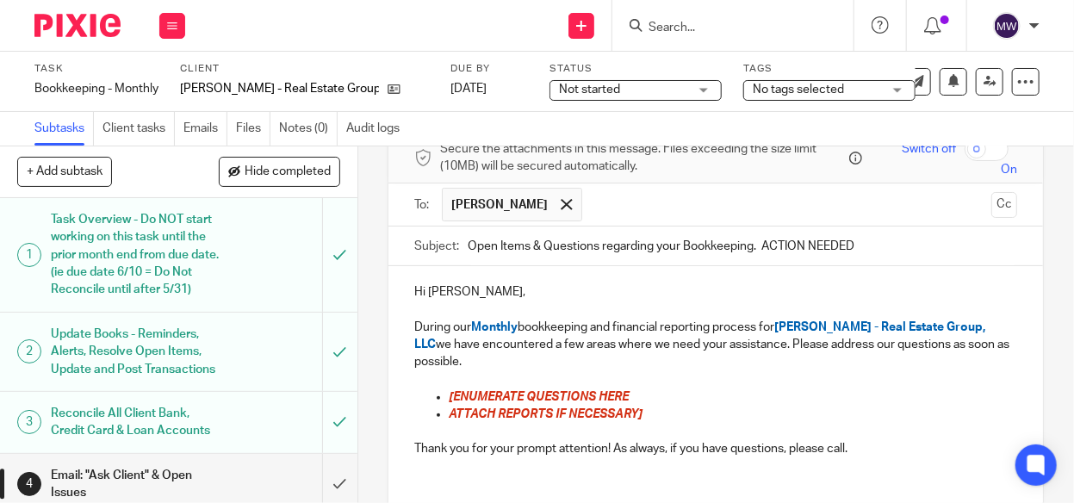
click at [452, 396] on span "[ENUMERATE QUESTIONS HERE" at bounding box center [539, 397] width 180 height 12
drag, startPoint x: 443, startPoint y: 393, endPoint x: 670, endPoint y: 389, distance: 226.4
click at [670, 389] on p "[ENUMERATE QUESTIONS HERE" at bounding box center [733, 396] width 568 height 17
click at [642, 409] on p "ATTACH REPORTS IF NECESSARY]" at bounding box center [733, 413] width 568 height 17
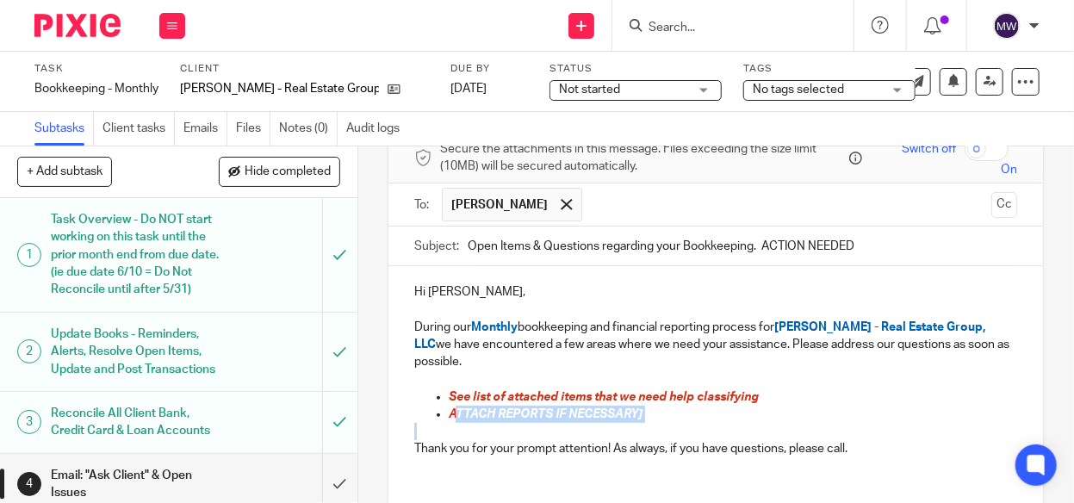
drag, startPoint x: 448, startPoint y: 411, endPoint x: 650, endPoint y: 420, distance: 202.5
click at [650, 420] on div "Hi Brian, During our Monthly bookkeeping and financial reporting process for Br…" at bounding box center [715, 368] width 654 height 205
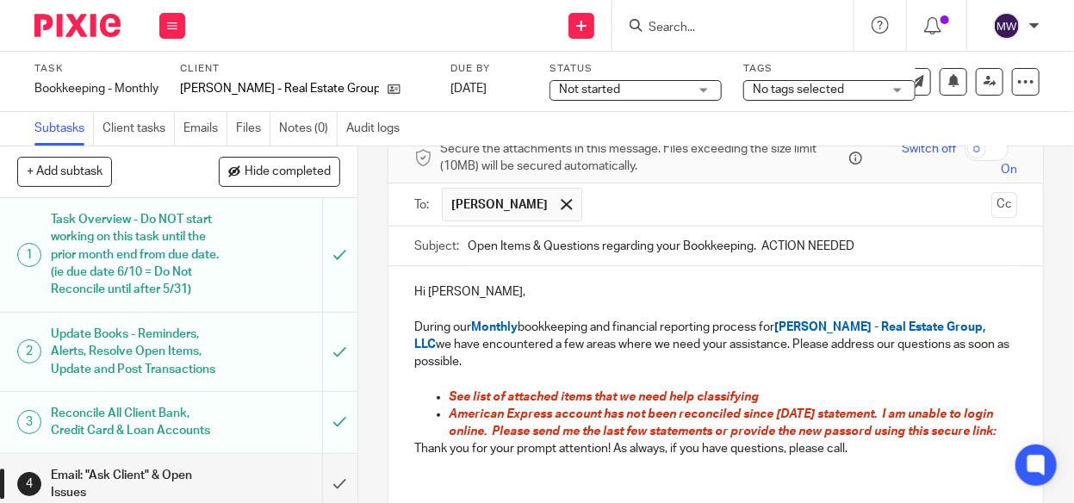
click at [849, 430] on span "American Express account has not been reconciled since 5.9.25 statement. I am u…" at bounding box center [722, 422] width 547 height 29
click at [490, 441] on p "American Express account has not been reconciled since 5.9.25 statement. I am u…" at bounding box center [733, 422] width 568 height 35
click at [408, 469] on div "Hi Brian, During our Monthly bookkeeping and financial reporting process for Br…" at bounding box center [715, 368] width 654 height 205
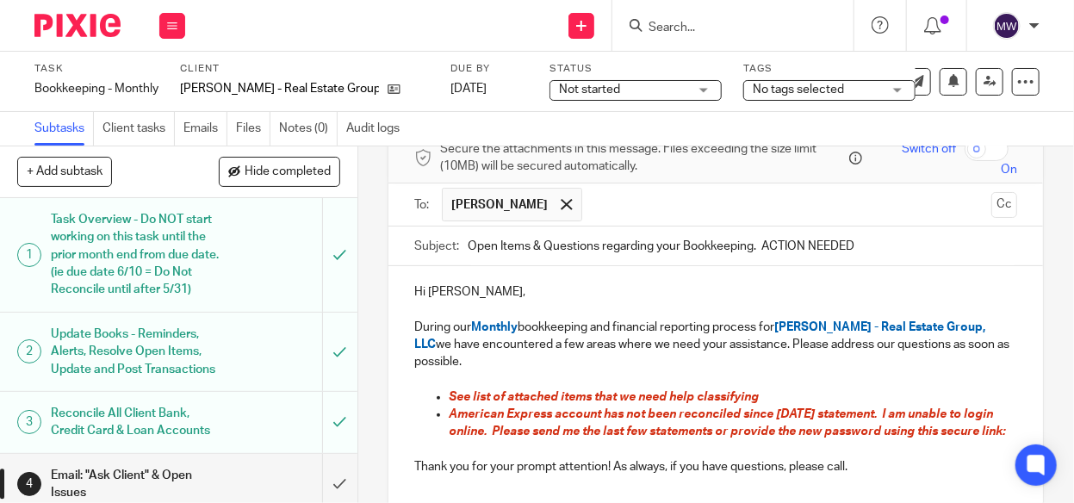
click at [483, 441] on p "American Express account has not been reconciled since 5.9.25 statement. I am u…" at bounding box center [733, 422] width 568 height 35
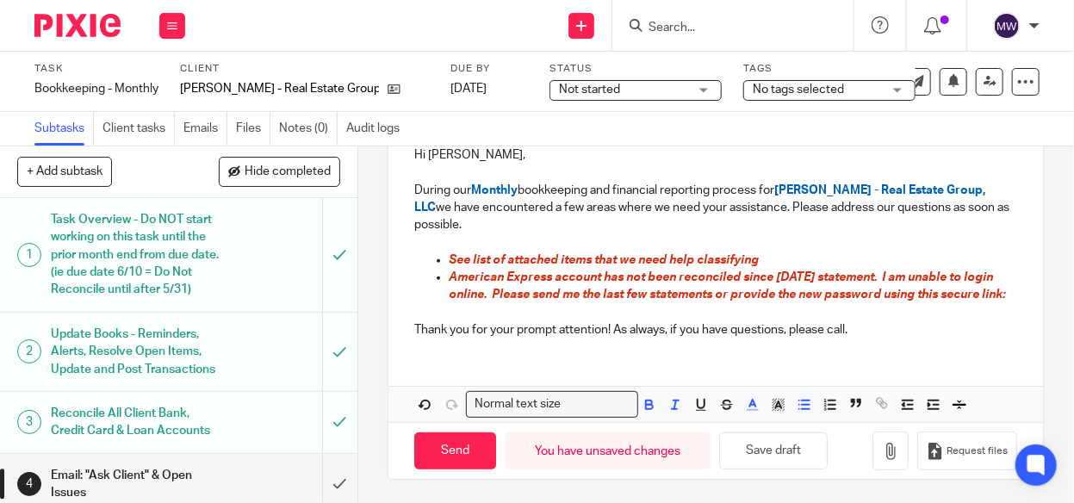
scroll to position [238, 0]
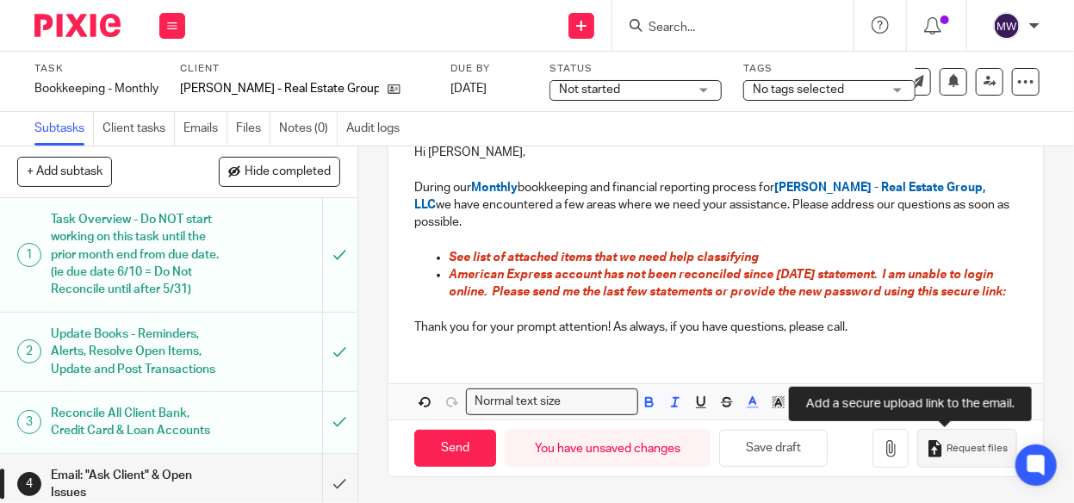
click at [946, 451] on span "Request files" at bounding box center [976, 449] width 61 height 14
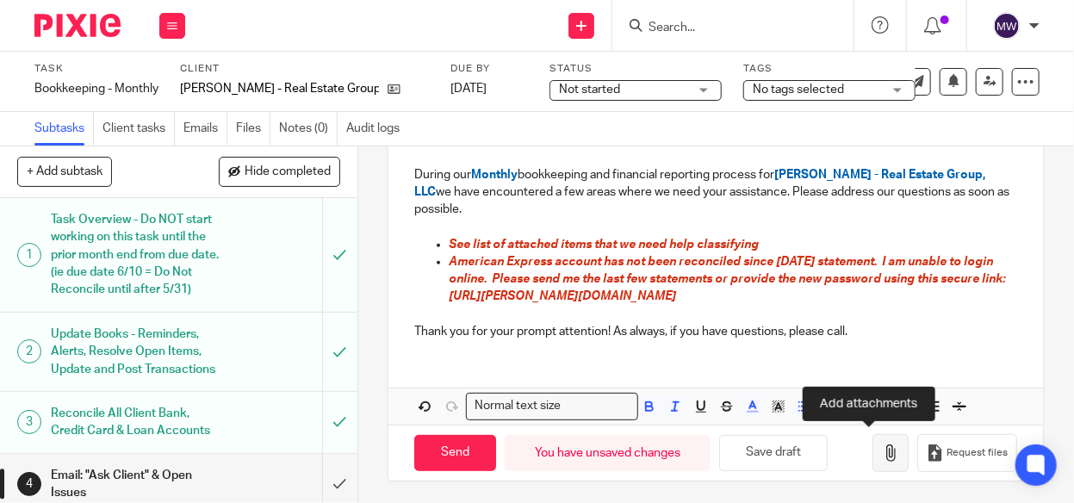
click at [878, 456] on button "button" at bounding box center [890, 453] width 36 height 39
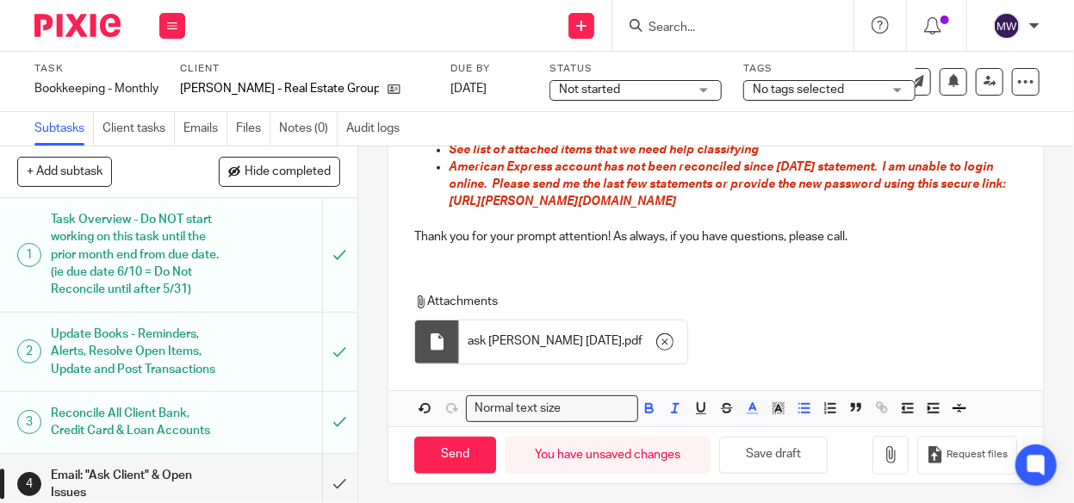
scroll to position [335, 0]
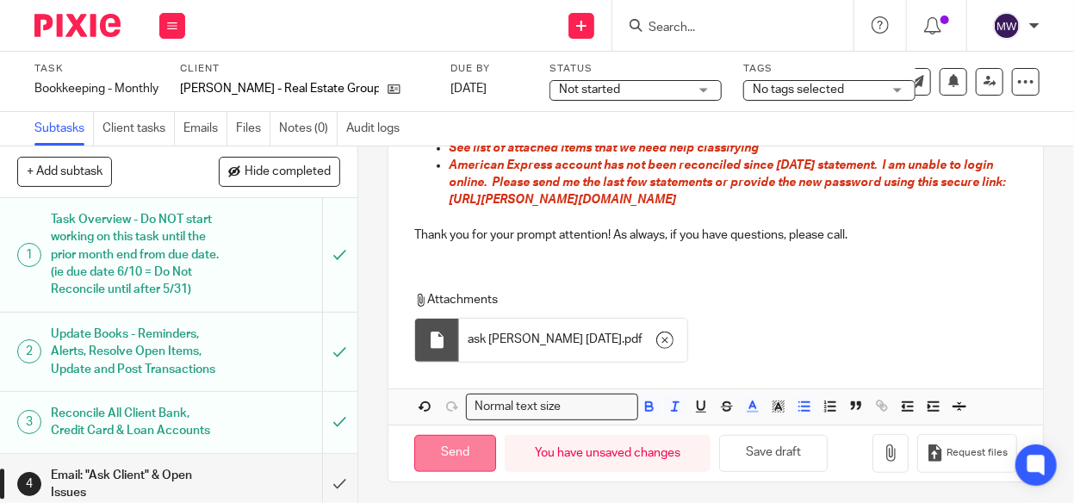
click at [466, 444] on input "Send" at bounding box center [455, 453] width 82 height 37
type input "Sent"
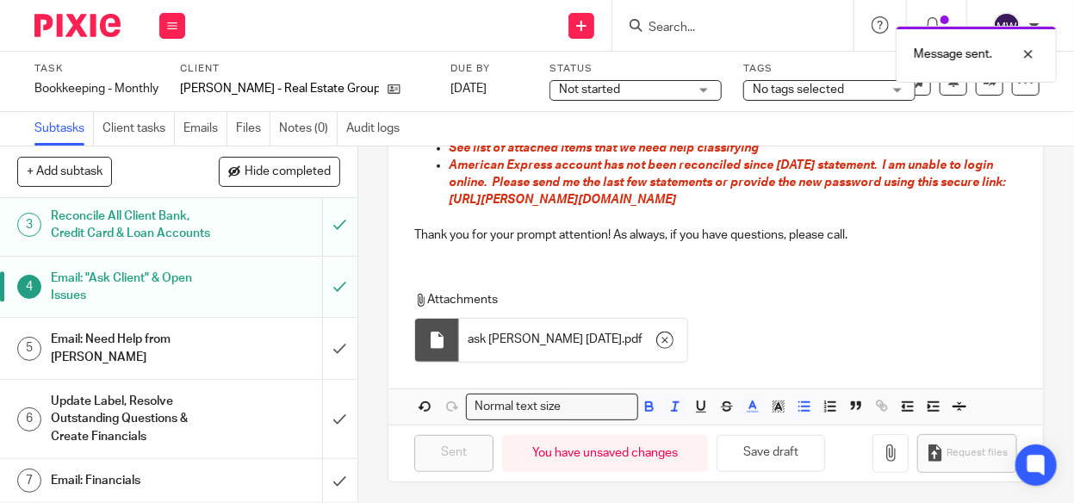
scroll to position [230, 0]
click at [239, 462] on link "7 Email: Financials" at bounding box center [161, 480] width 322 height 43
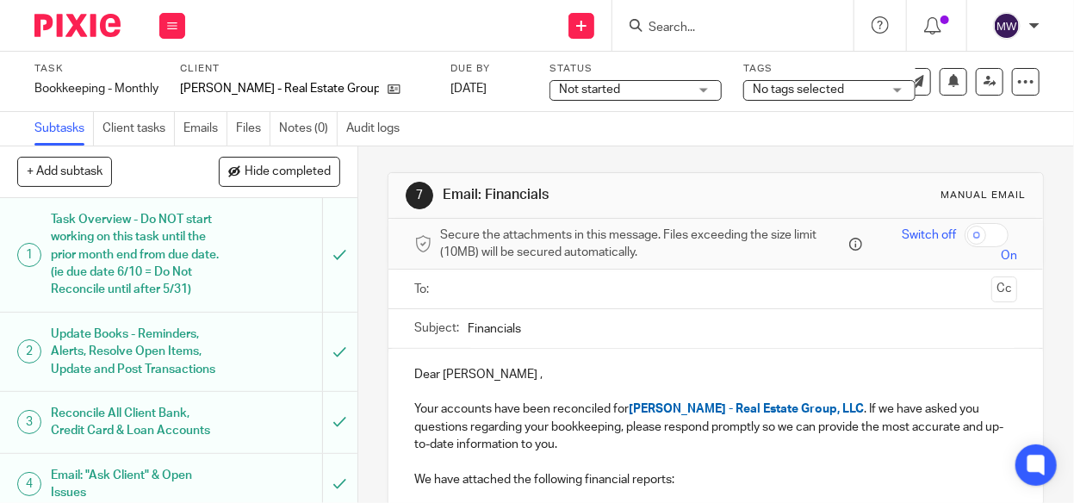
click at [512, 288] on input "text" at bounding box center [715, 289] width 538 height 20
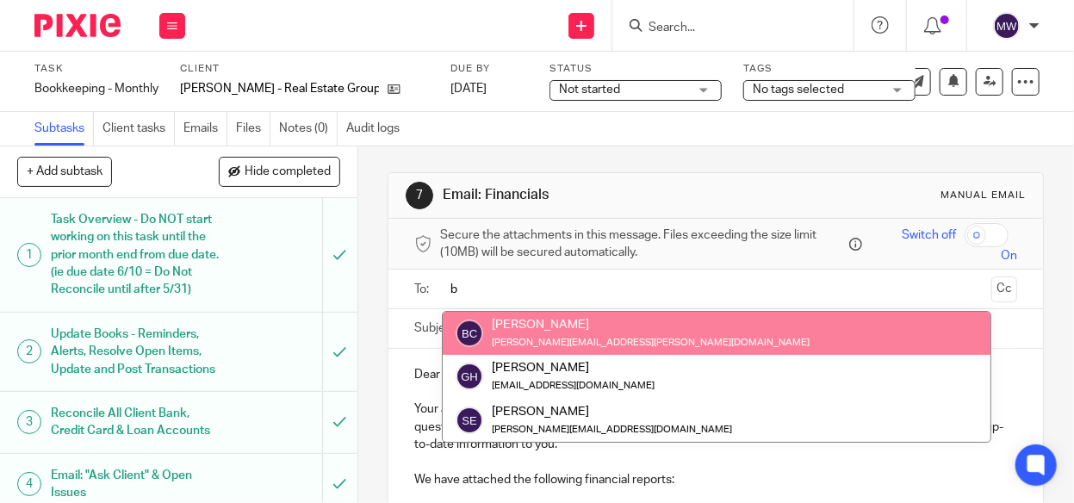
type input "b"
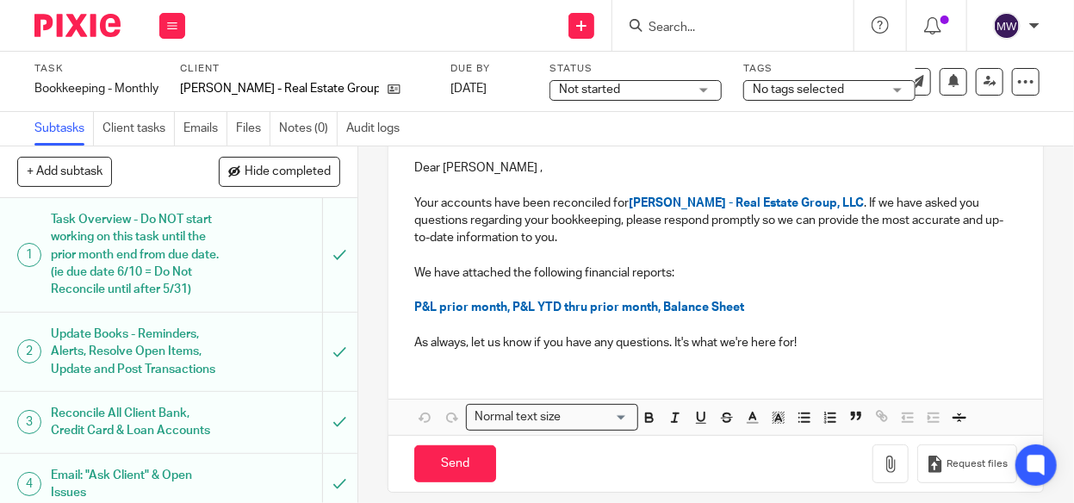
scroll to position [221, 0]
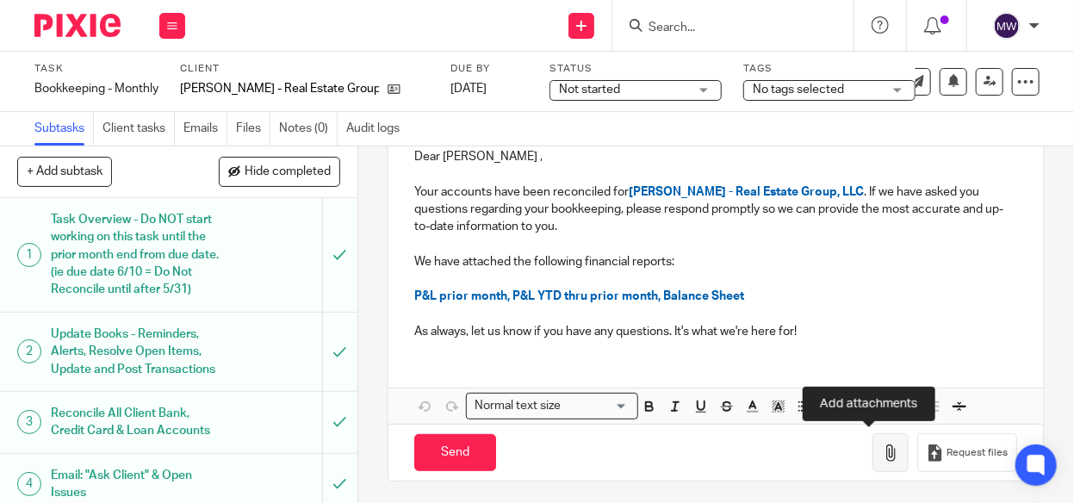
click at [880, 455] on button "button" at bounding box center [890, 452] width 36 height 39
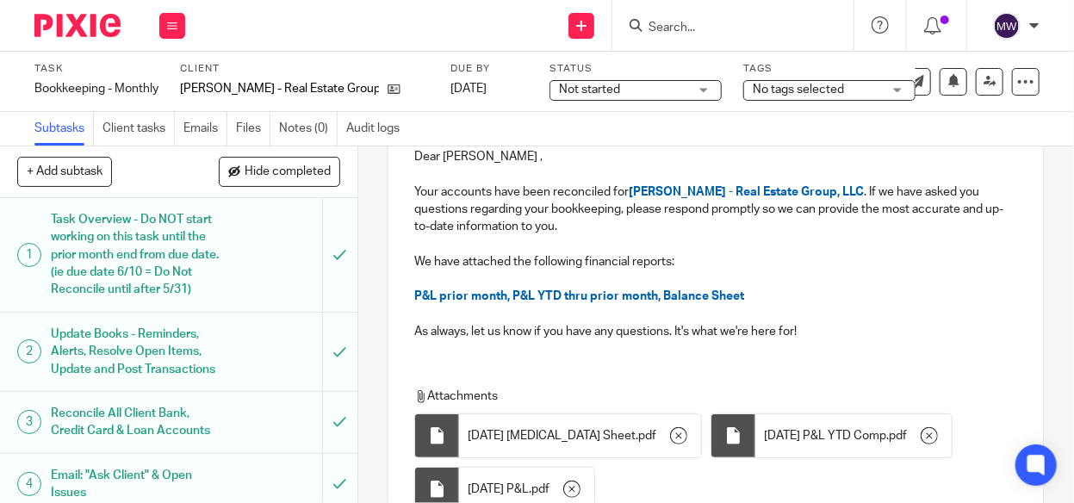
scroll to position [370, 0]
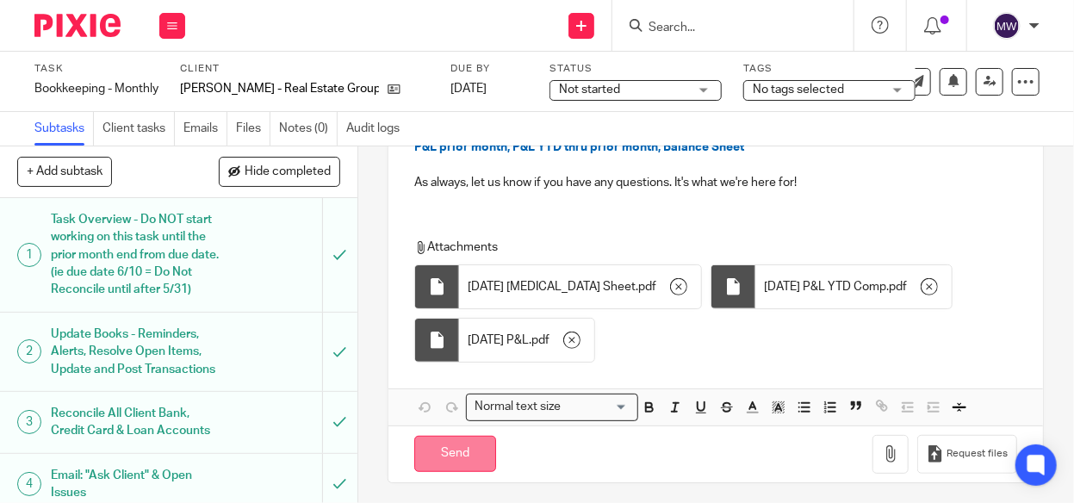
click at [448, 449] on input "Send" at bounding box center [455, 454] width 82 height 37
type input "Sent"
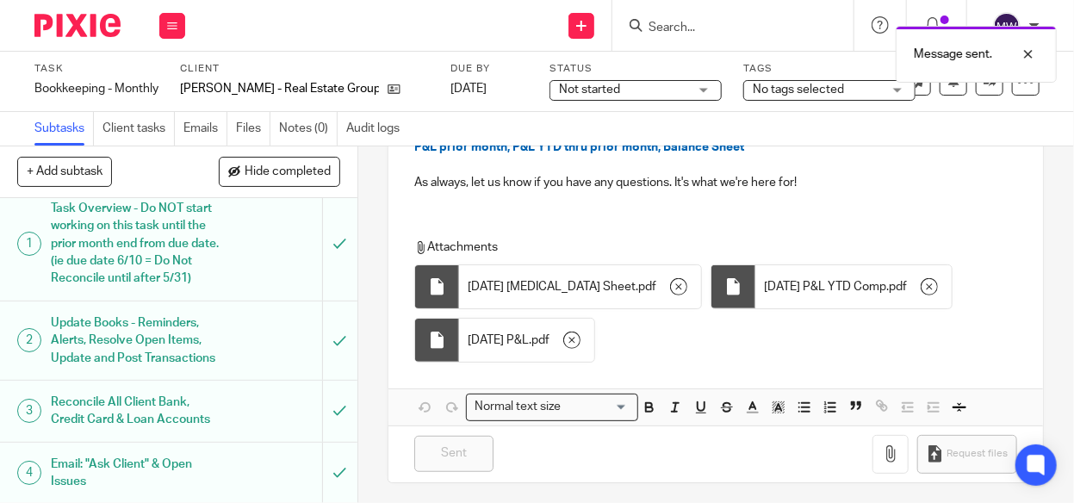
scroll to position [0, 0]
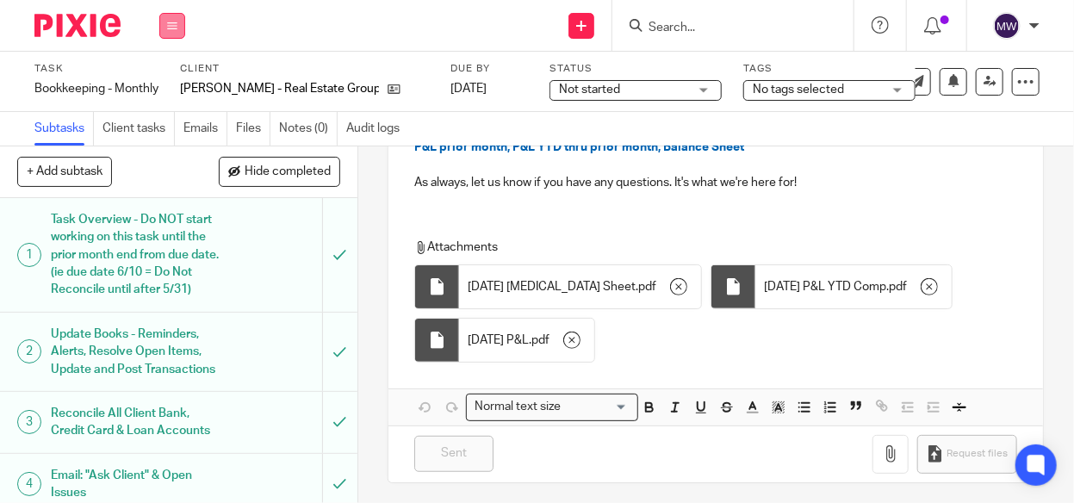
click at [176, 30] on button at bounding box center [172, 26] width 26 height 26
click at [164, 77] on link "Work" at bounding box center [164, 80] width 30 height 12
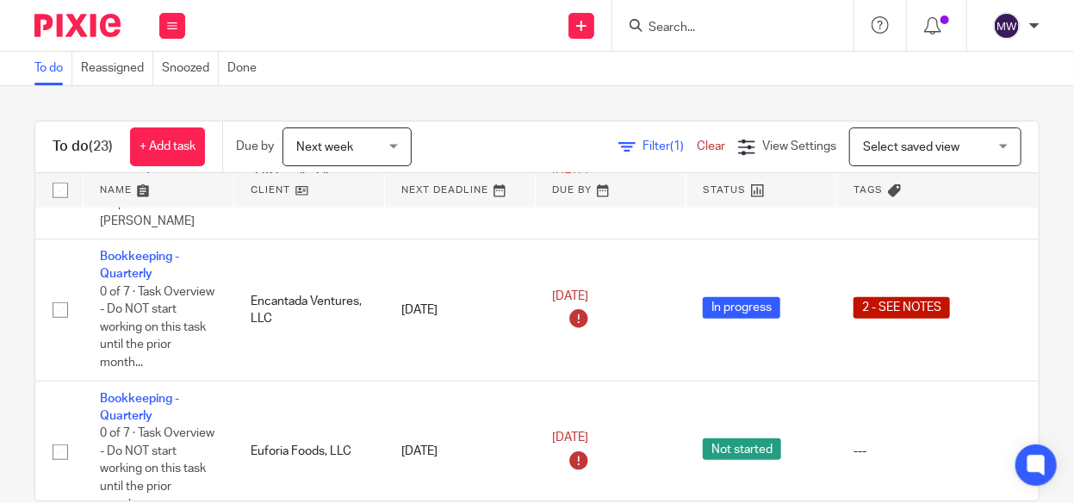
scroll to position [775, 0]
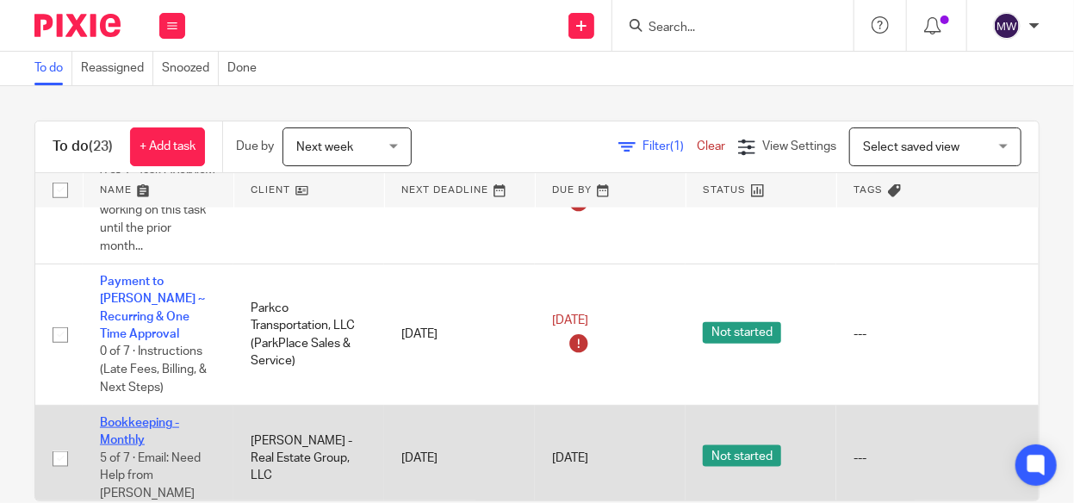
click at [139, 417] on link "Bookkeeping - Monthly" at bounding box center [139, 431] width 79 height 29
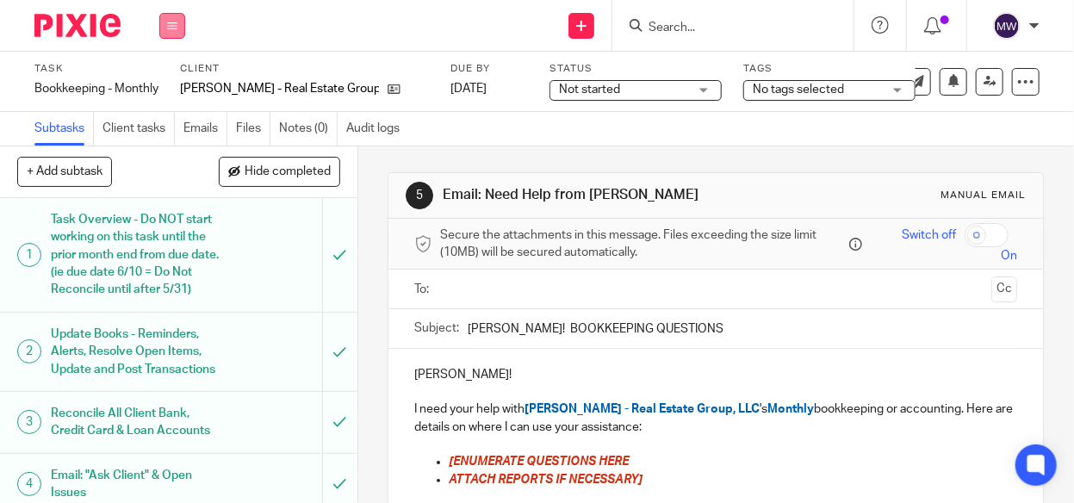
click at [183, 22] on button at bounding box center [172, 26] width 26 height 26
click at [168, 76] on link "Work" at bounding box center [164, 80] width 30 height 12
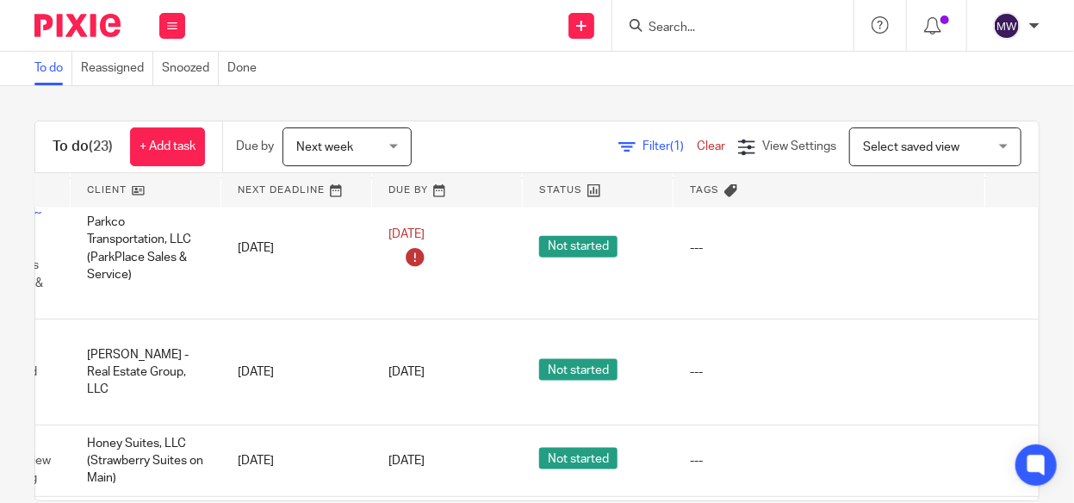
scroll to position [861, 298]
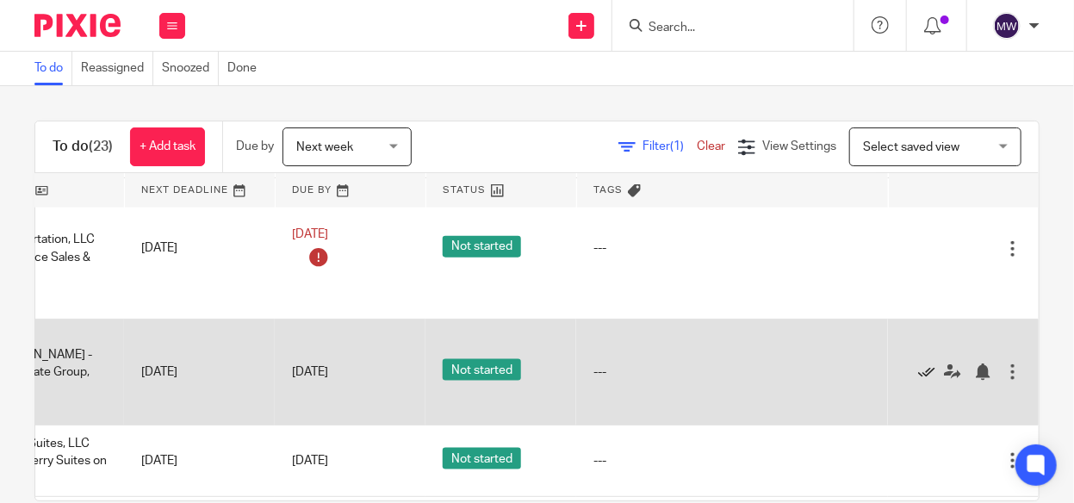
click at [918, 363] on icon at bounding box center [926, 371] width 17 height 17
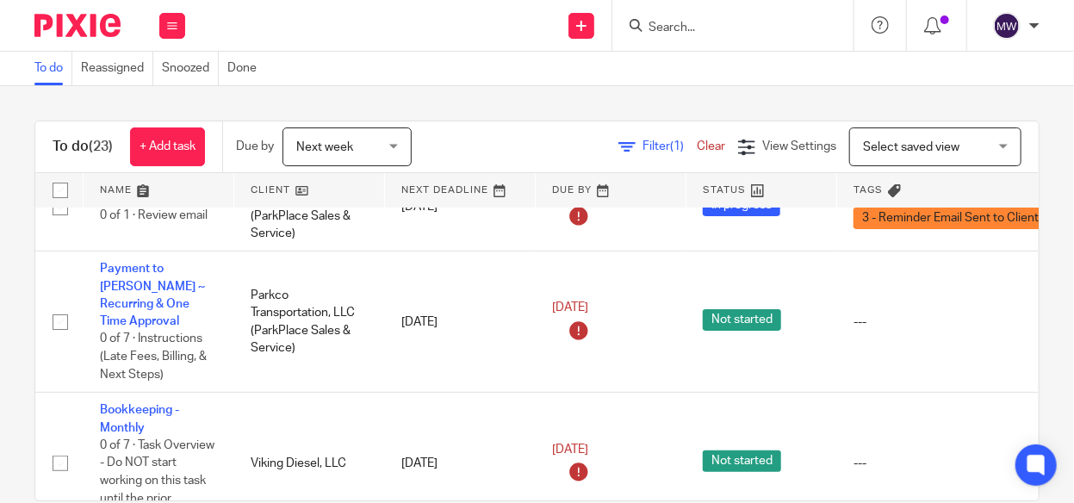
scroll to position [0, 0]
